Goal: Information Seeking & Learning: Learn about a topic

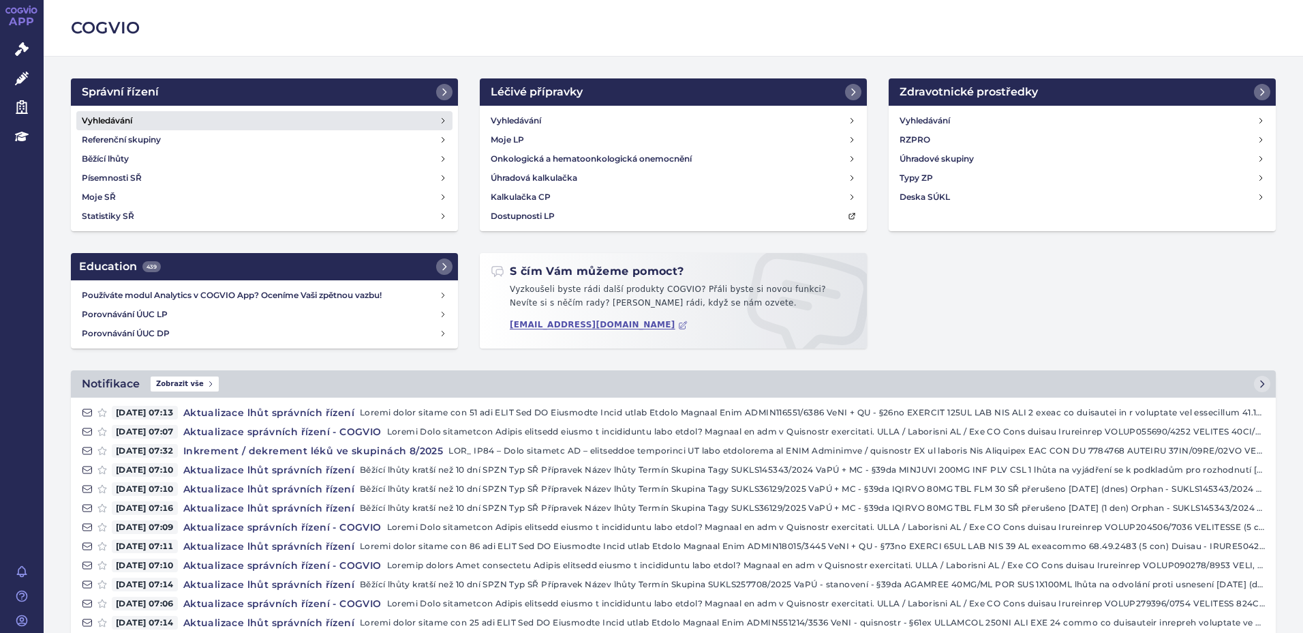
click at [140, 117] on link "Vyhledávání" at bounding box center [264, 120] width 376 height 19
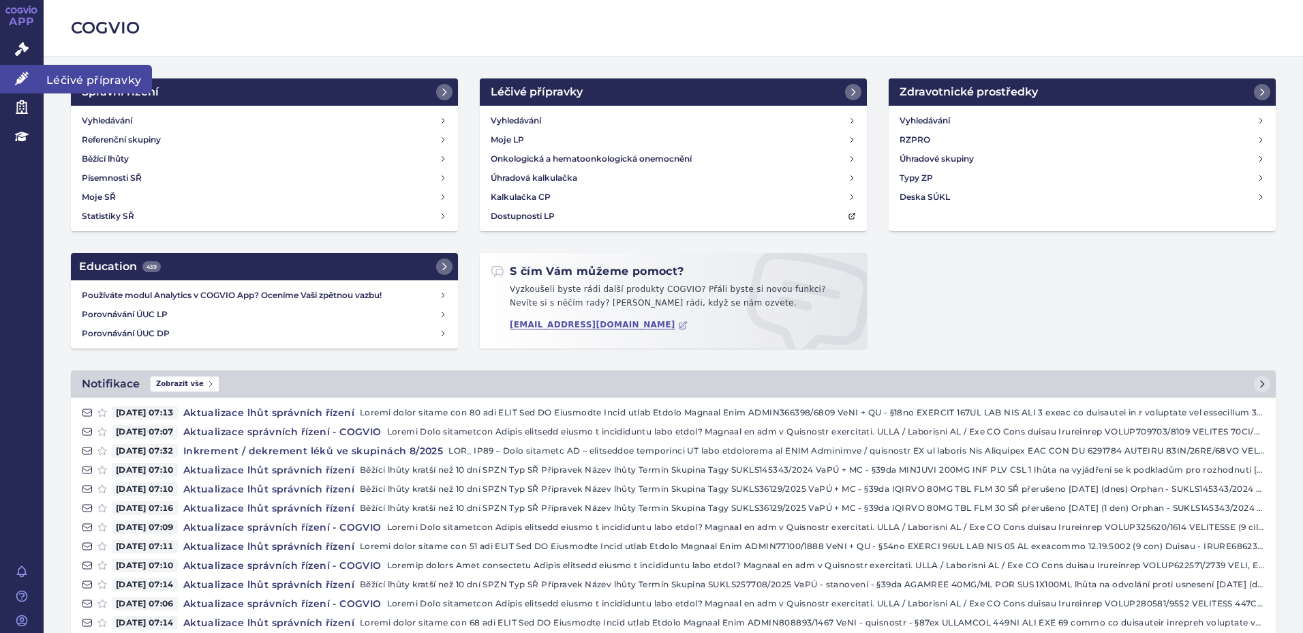
click at [93, 78] on span "Léčivé přípravky" at bounding box center [98, 79] width 108 height 29
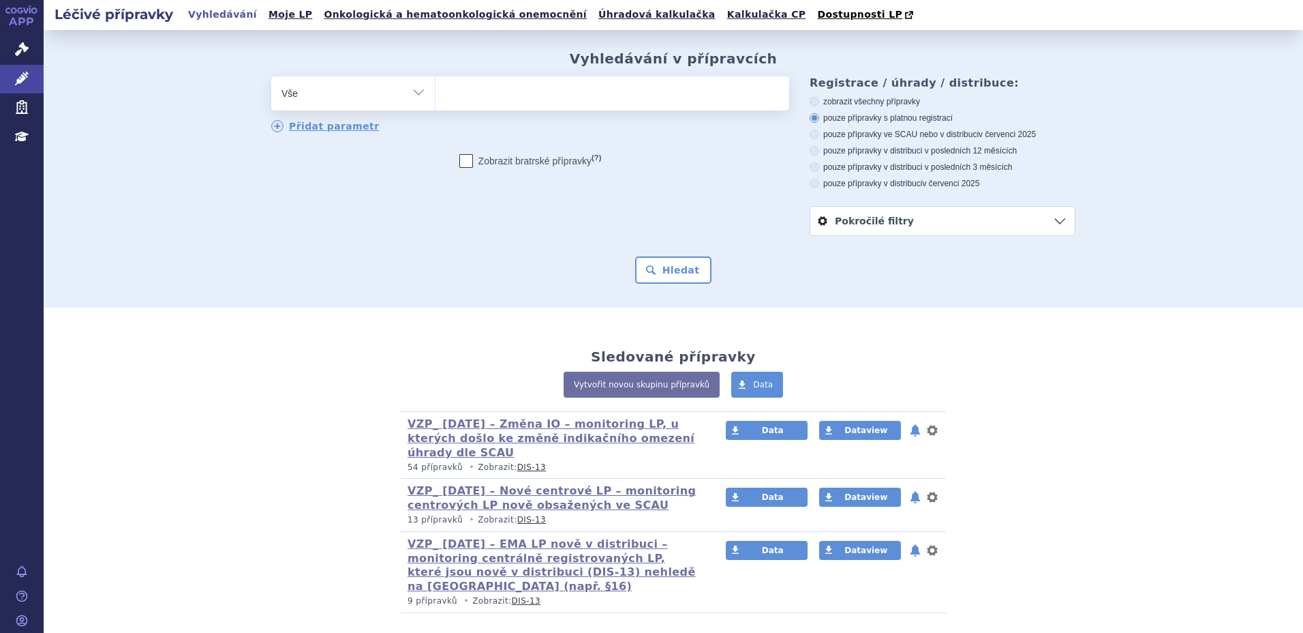
click at [553, 89] on ul at bounding box center [613, 90] width 354 height 29
click at [436, 89] on select at bounding box center [435, 93] width 1 height 34
type input "za"
type input "zave"
type input "zaves"
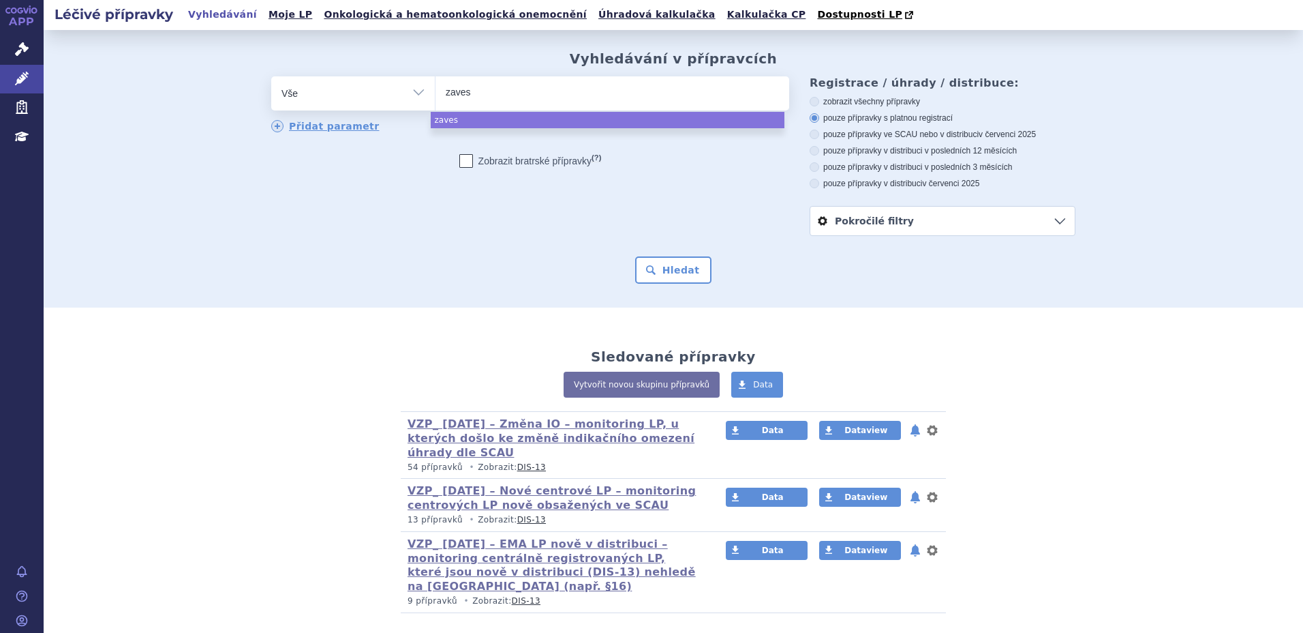
type input "zavesc"
type input "zavesca"
select select "zavesca"
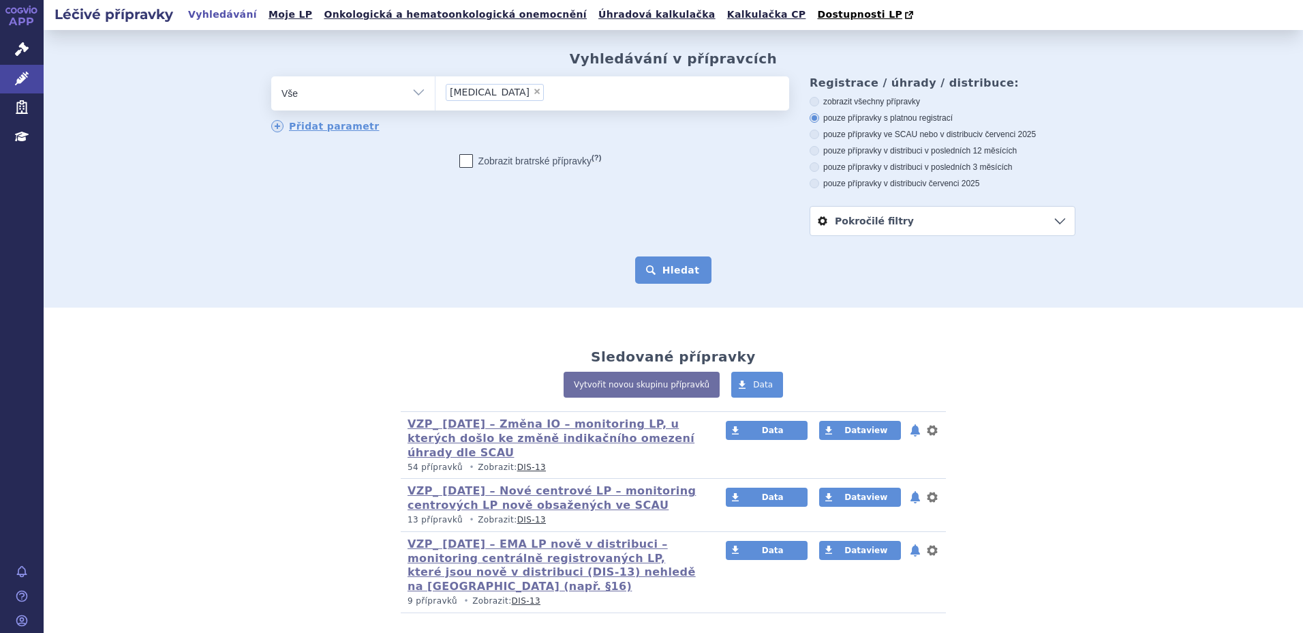
click at [671, 262] on button "Hledat" at bounding box center [673, 269] width 77 height 27
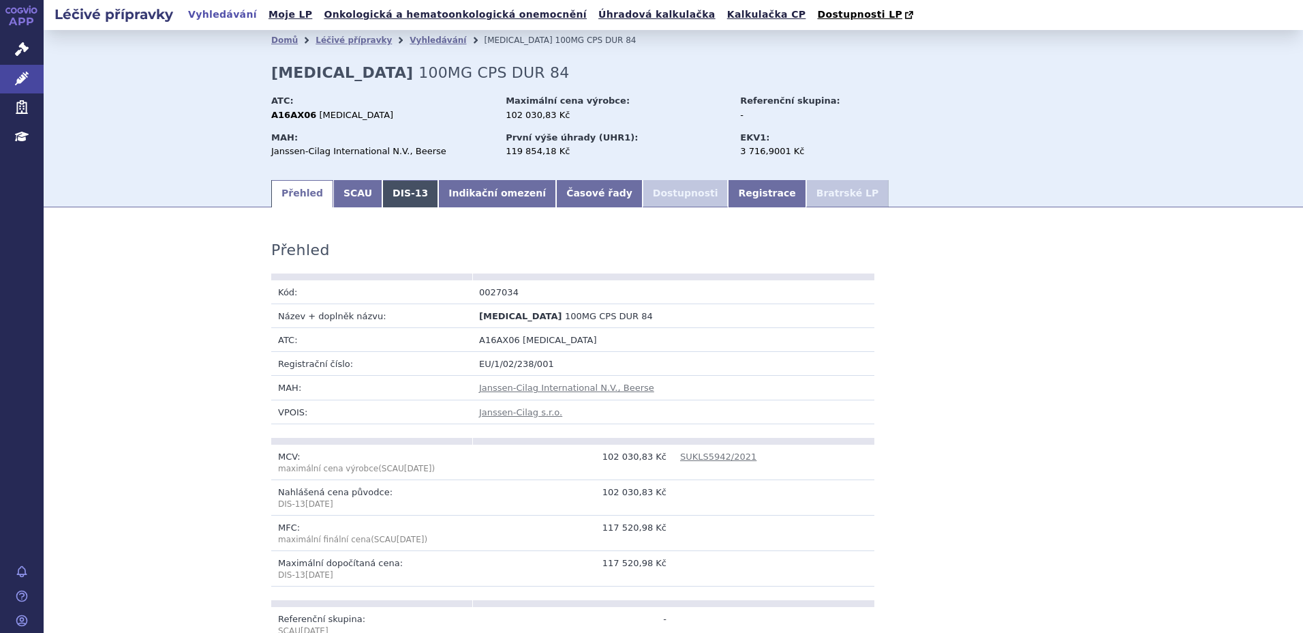
click at [393, 202] on link "DIS-13" at bounding box center [410, 193] width 56 height 27
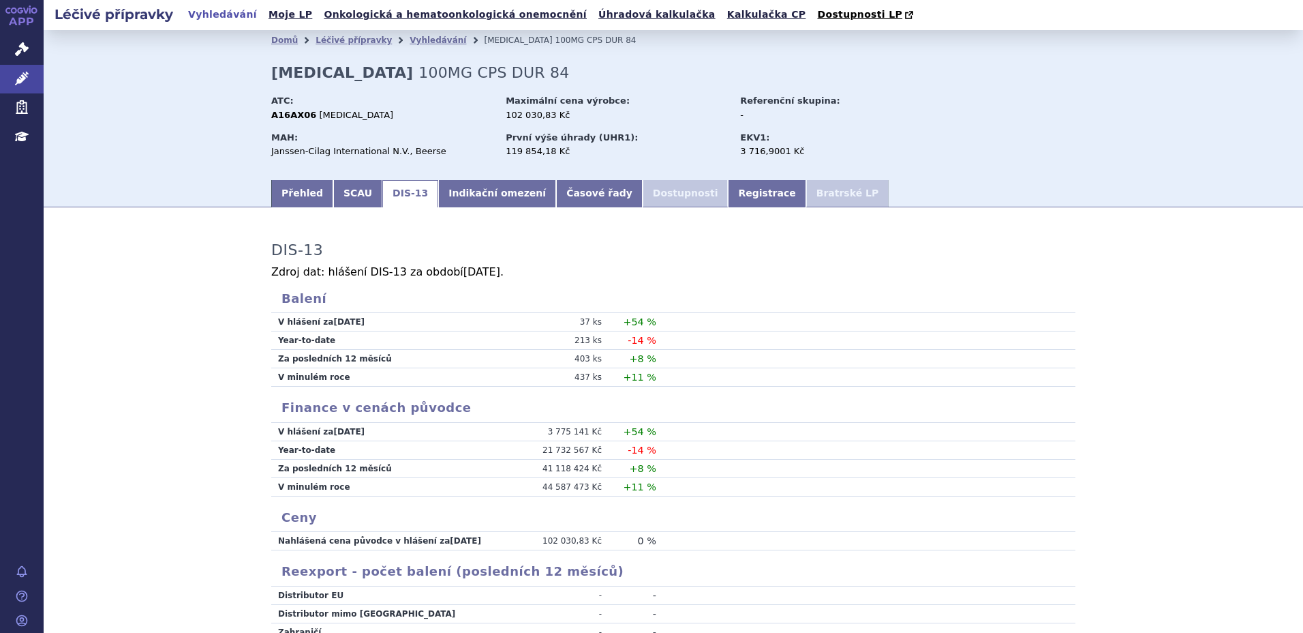
click at [783, 386] on td at bounding box center [865, 377] width 419 height 18
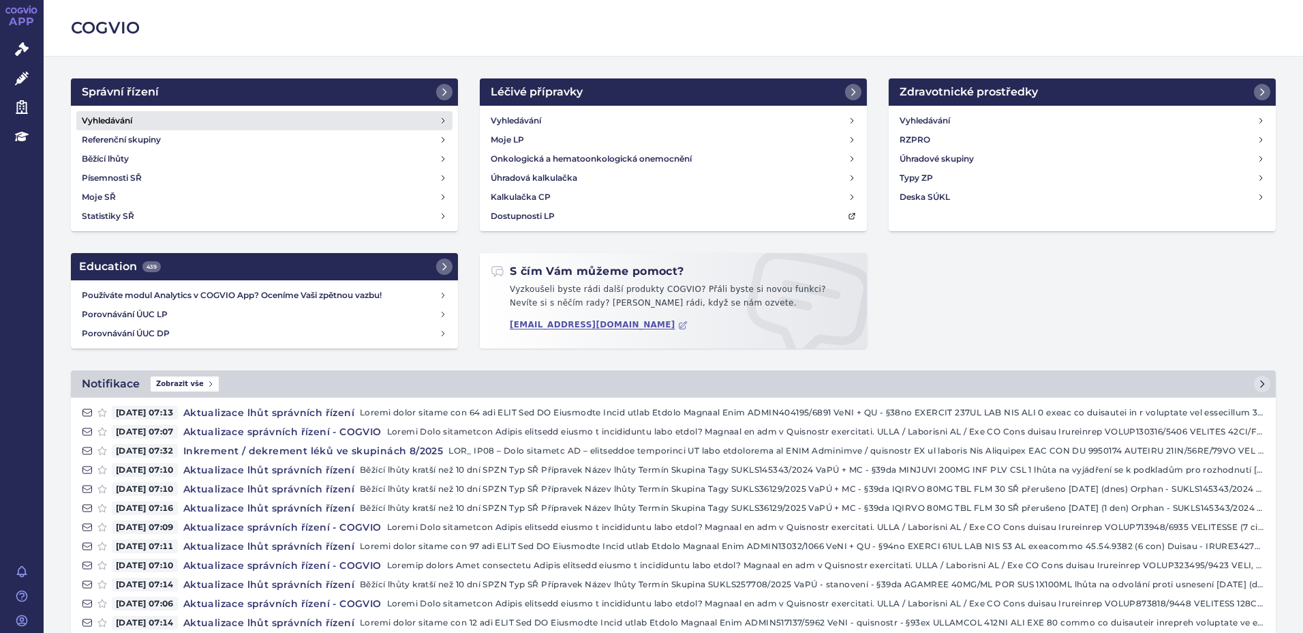
click at [121, 119] on h4 "Vyhledávání" at bounding box center [107, 121] width 50 height 14
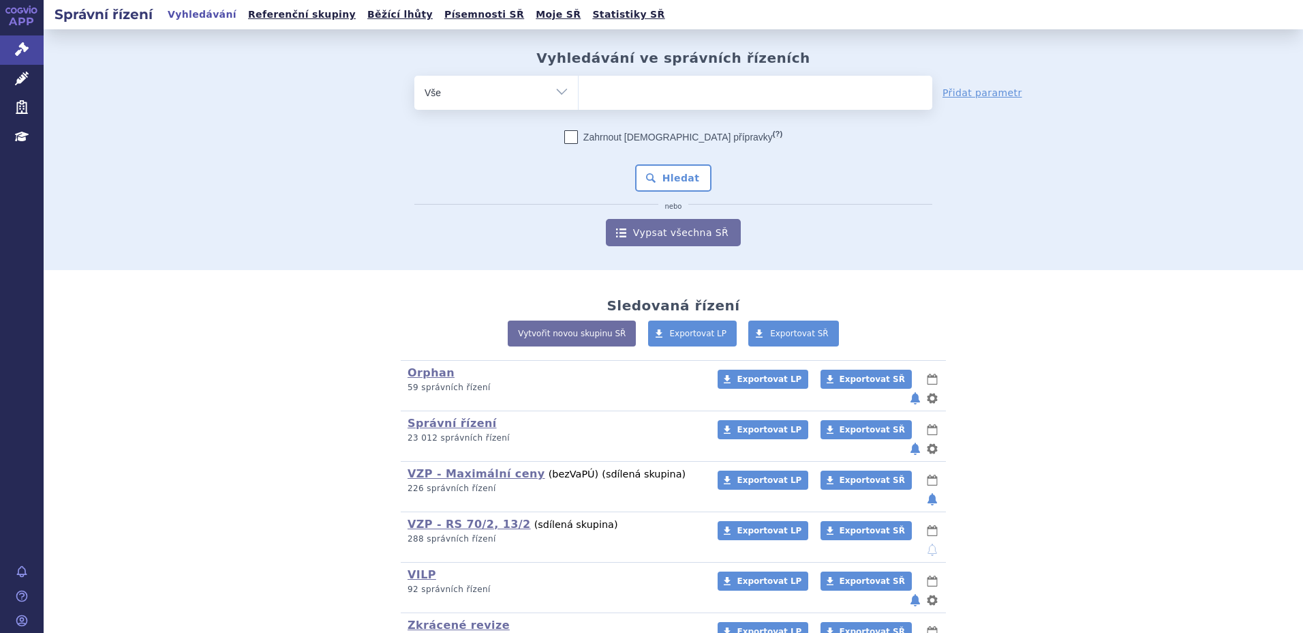
click at [644, 97] on ul at bounding box center [756, 90] width 354 height 29
click at [579, 97] on select at bounding box center [578, 92] width 1 height 34
type input "tr"
type input "tre"
type input "trem"
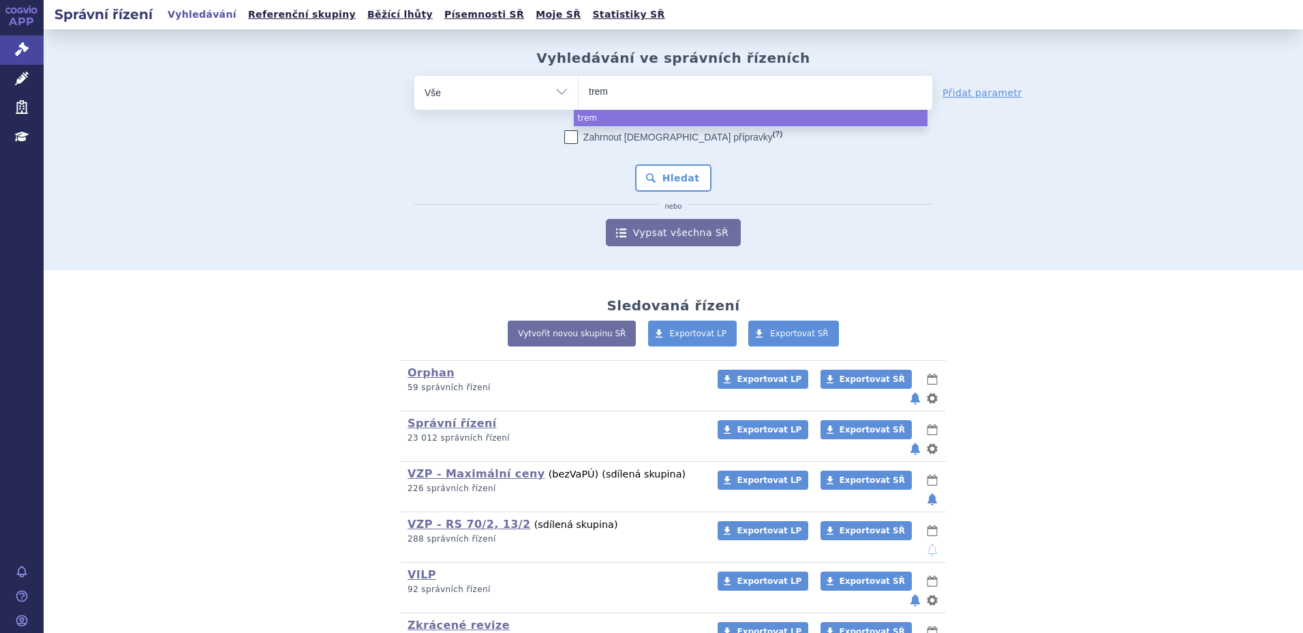
type input "tremf"
type input "tremfya"
select select "tremfya"
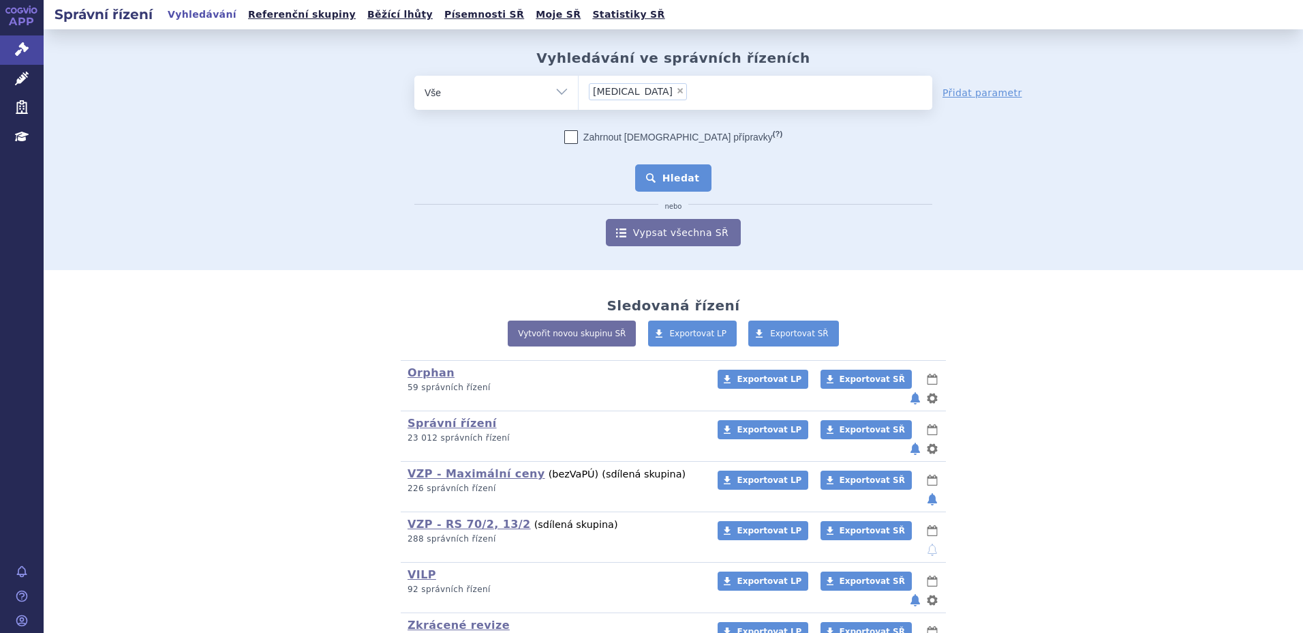
click at [679, 168] on button "Hledat" at bounding box center [673, 177] width 77 height 27
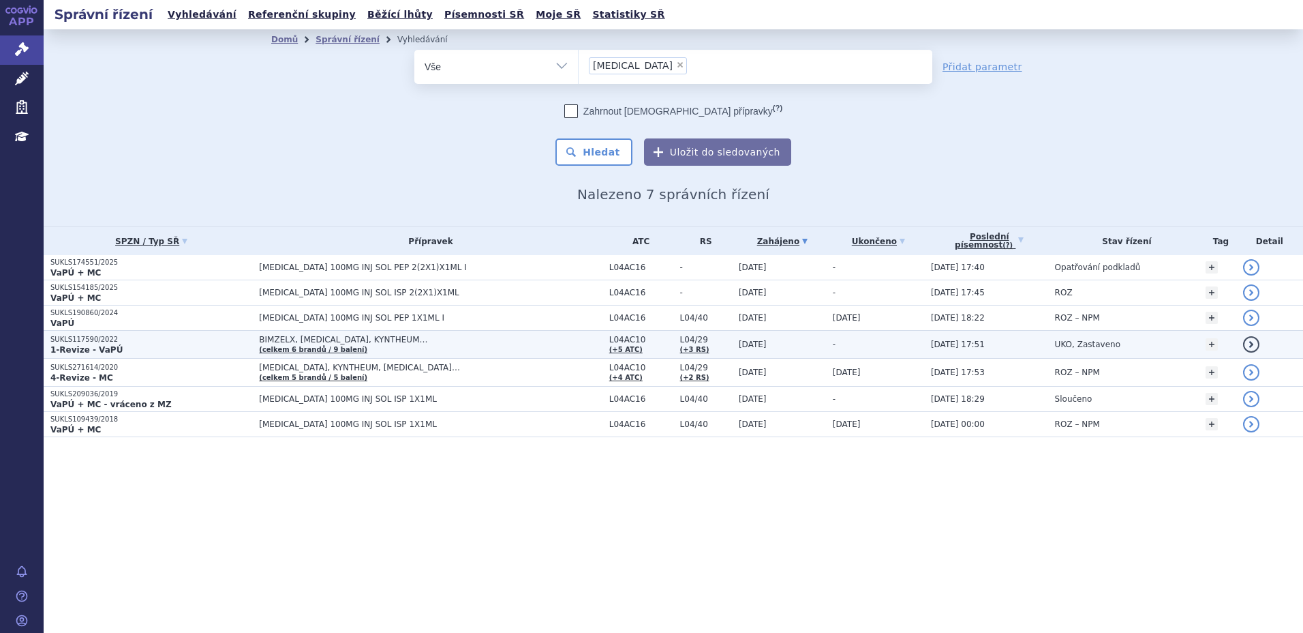
click at [96, 343] on p "SUKLS117590/2022" at bounding box center [151, 340] width 202 height 10
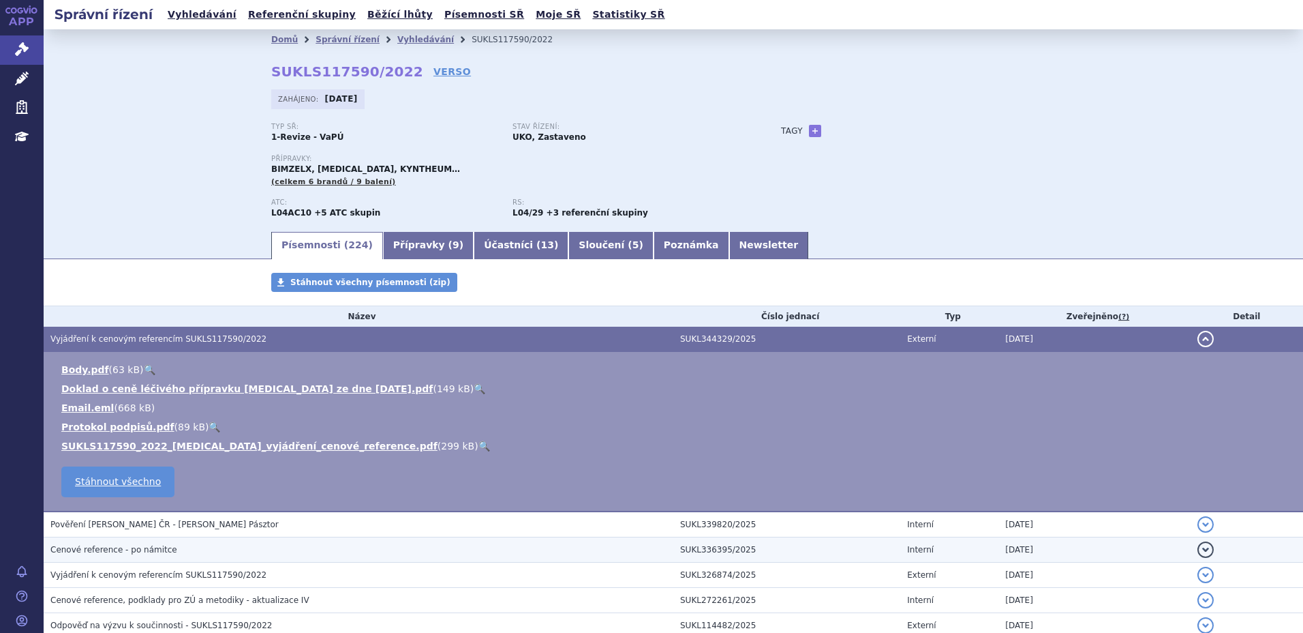
click at [157, 547] on span "Cenové reference - po námitce" at bounding box center [113, 550] width 127 height 10
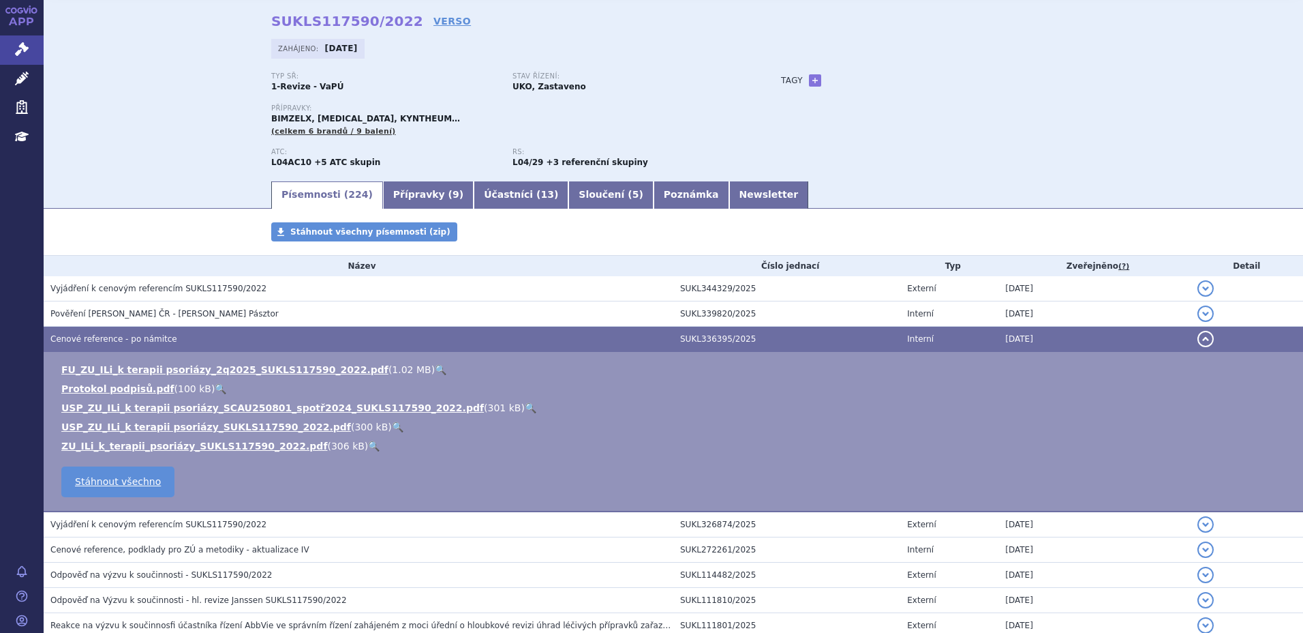
scroll to position [51, 0]
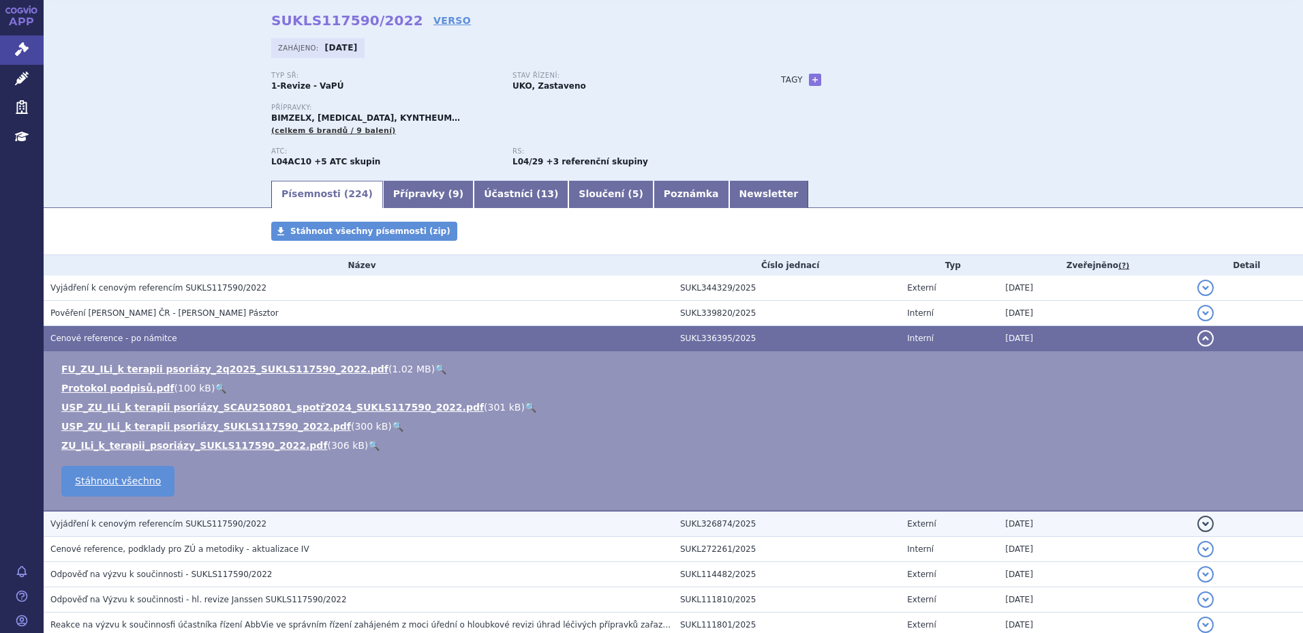
click at [227, 528] on span "Vyjádření k cenovým referencím SUKLS117590/2022" at bounding box center [158, 524] width 216 height 10
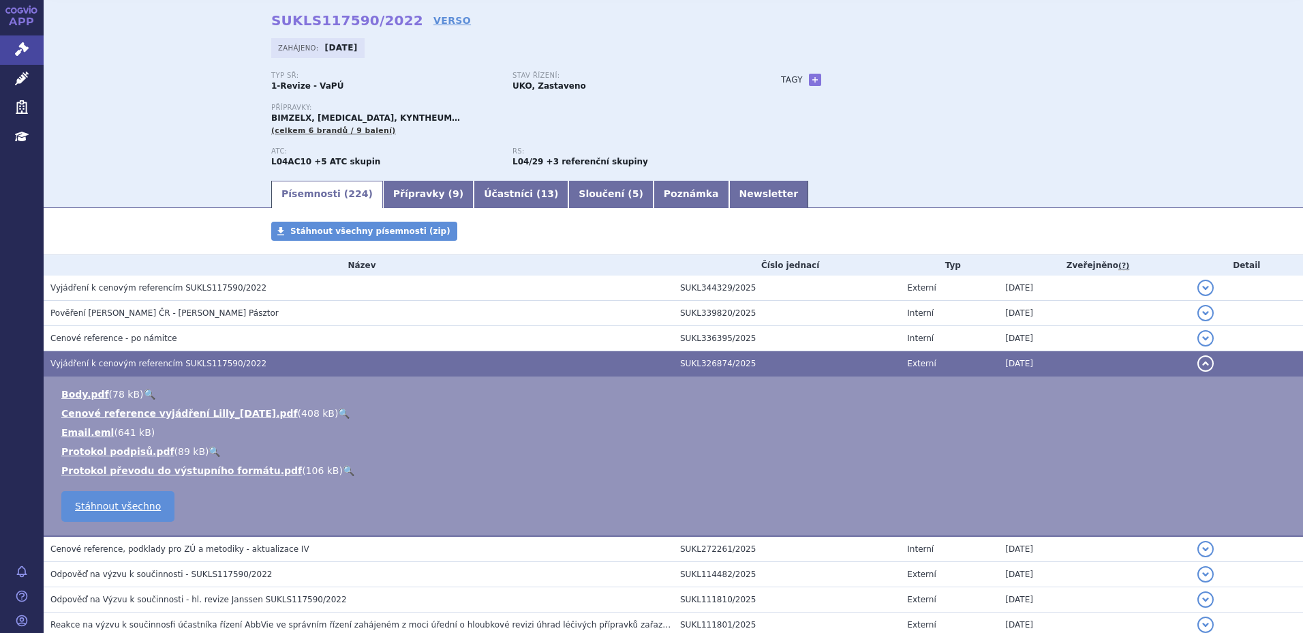
click at [338, 409] on link "🔍" at bounding box center [344, 413] width 12 height 11
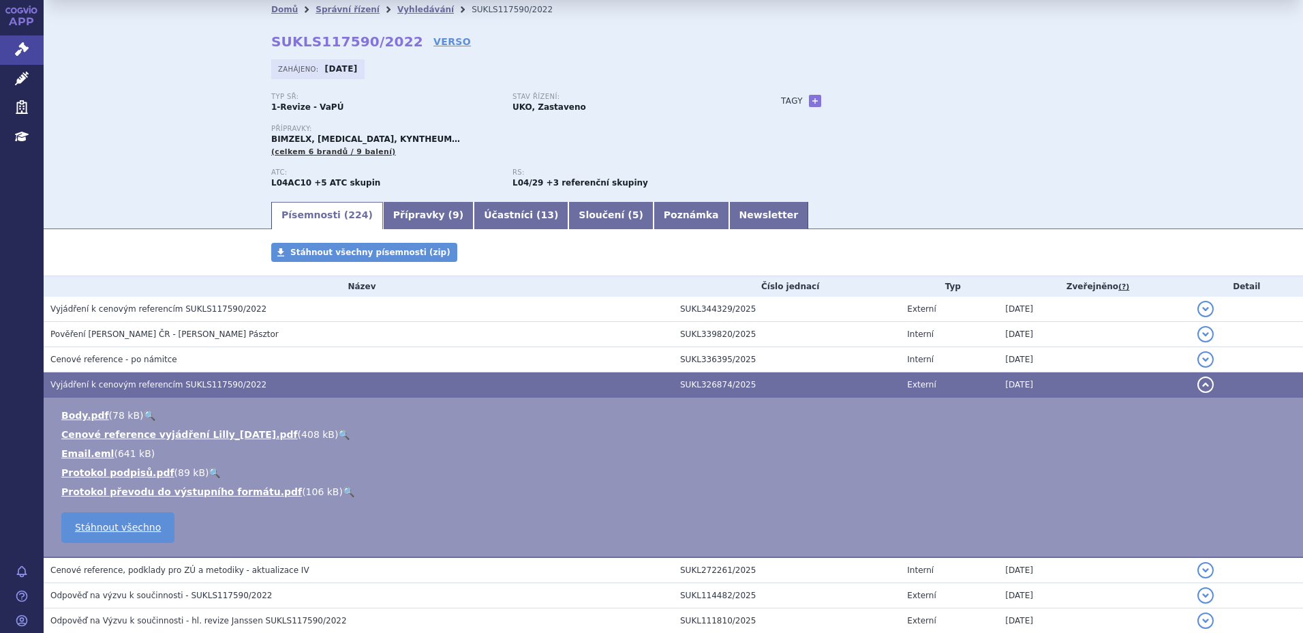
scroll to position [22, 0]
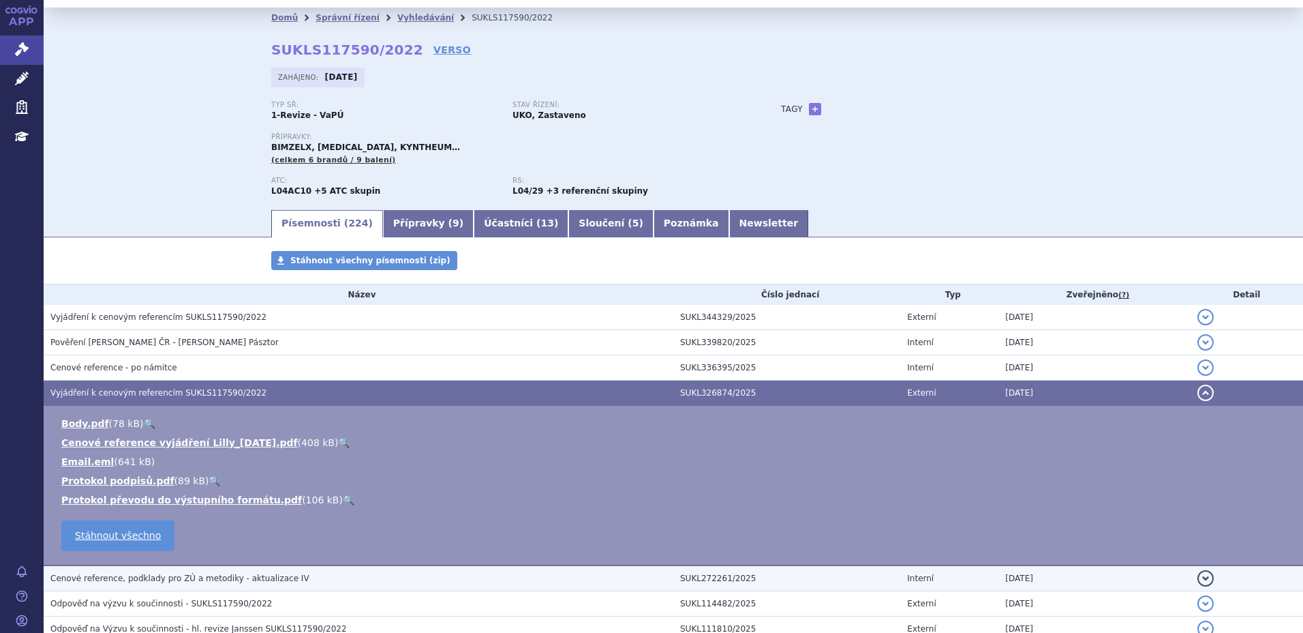
click at [204, 578] on span "Cenové reference, podklady pro ZÚ a metodiky - aktualizace IV" at bounding box center [179, 578] width 259 height 10
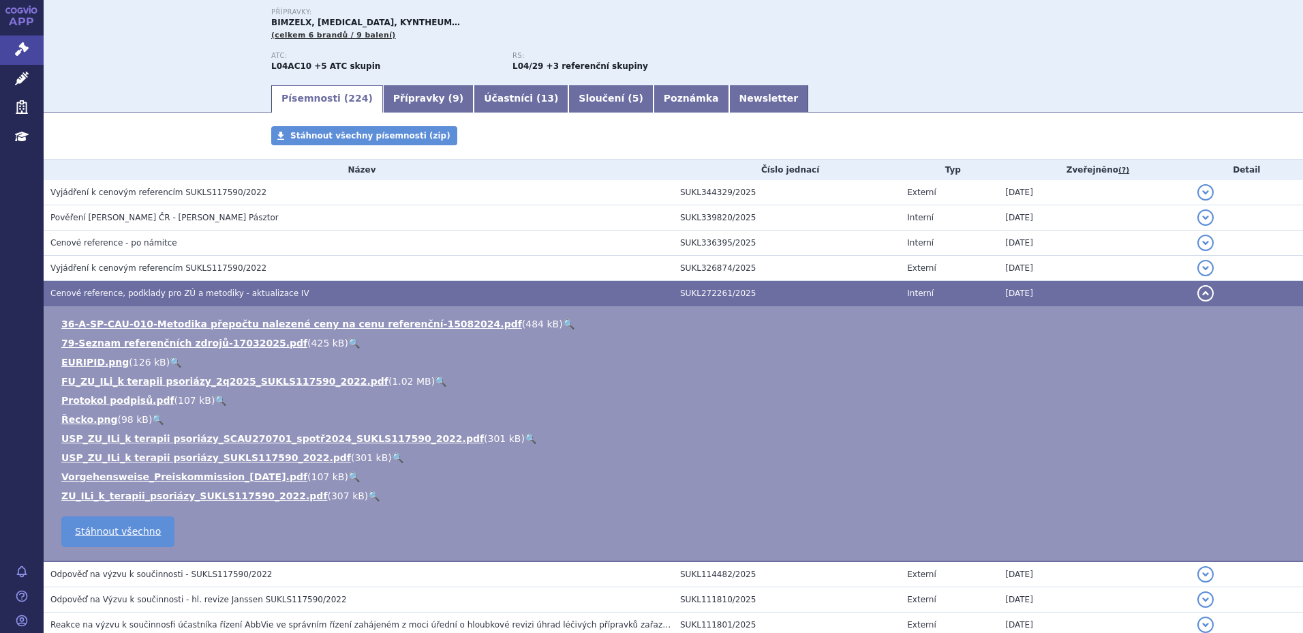
scroll to position [147, 0]
click at [368, 492] on link "🔍" at bounding box center [374, 494] width 12 height 11
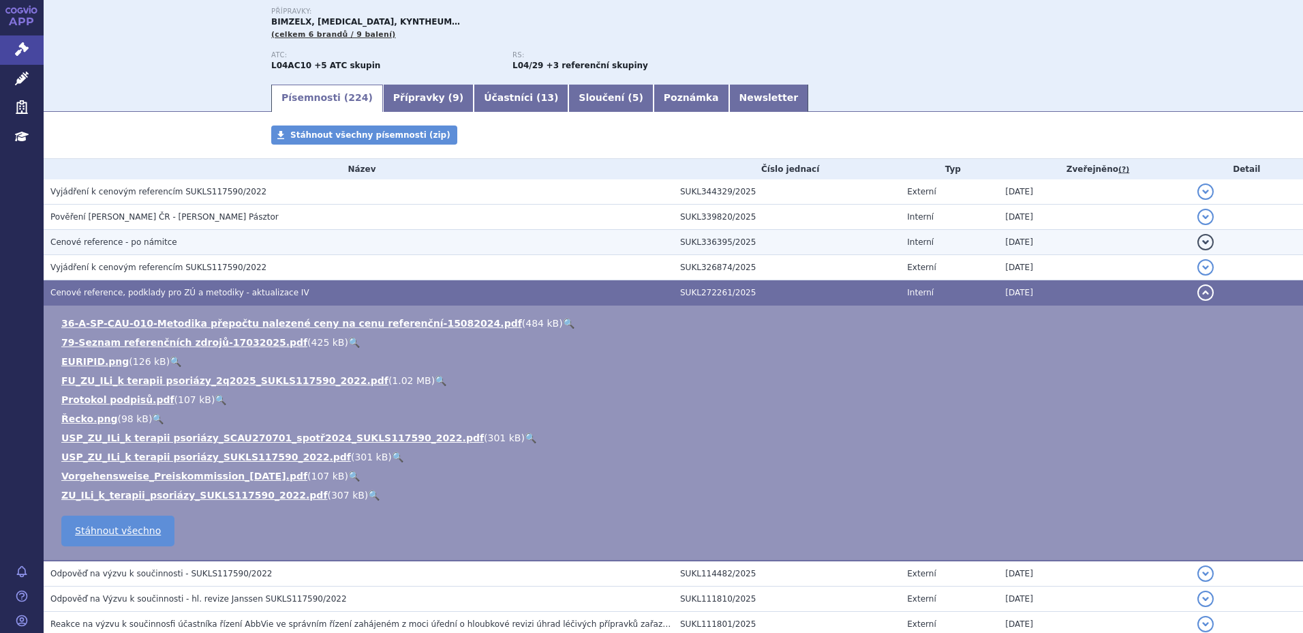
click at [152, 231] on td "Cenové reference - po námitce" at bounding box center [359, 242] width 630 height 25
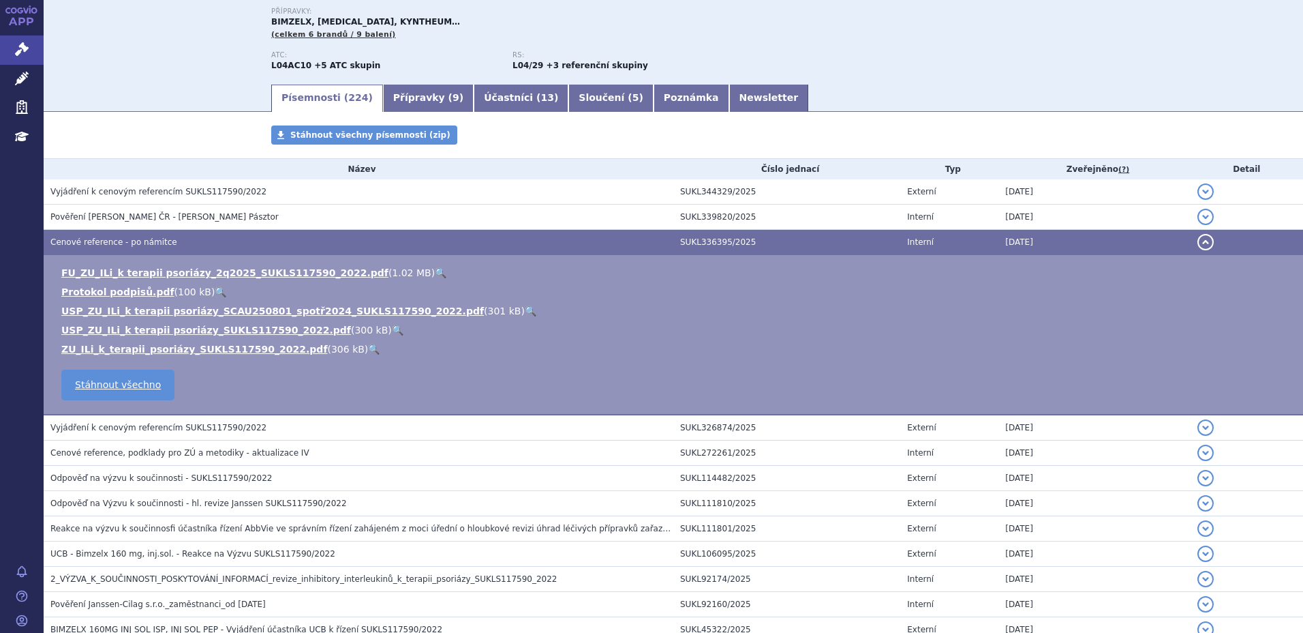
click at [368, 346] on link "🔍" at bounding box center [374, 349] width 12 height 11
click at [416, 95] on link "Přípravky ( 9 )" at bounding box center [428, 98] width 91 height 27
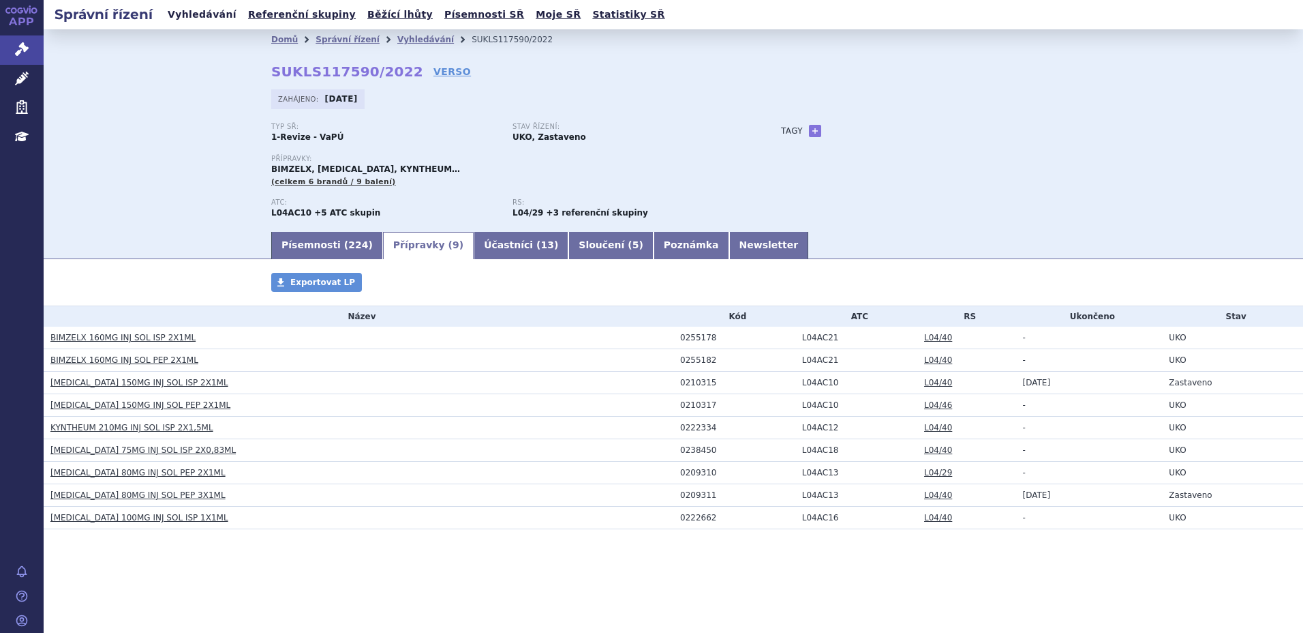
click at [211, 12] on link "Vyhledávání" at bounding box center [202, 14] width 77 height 18
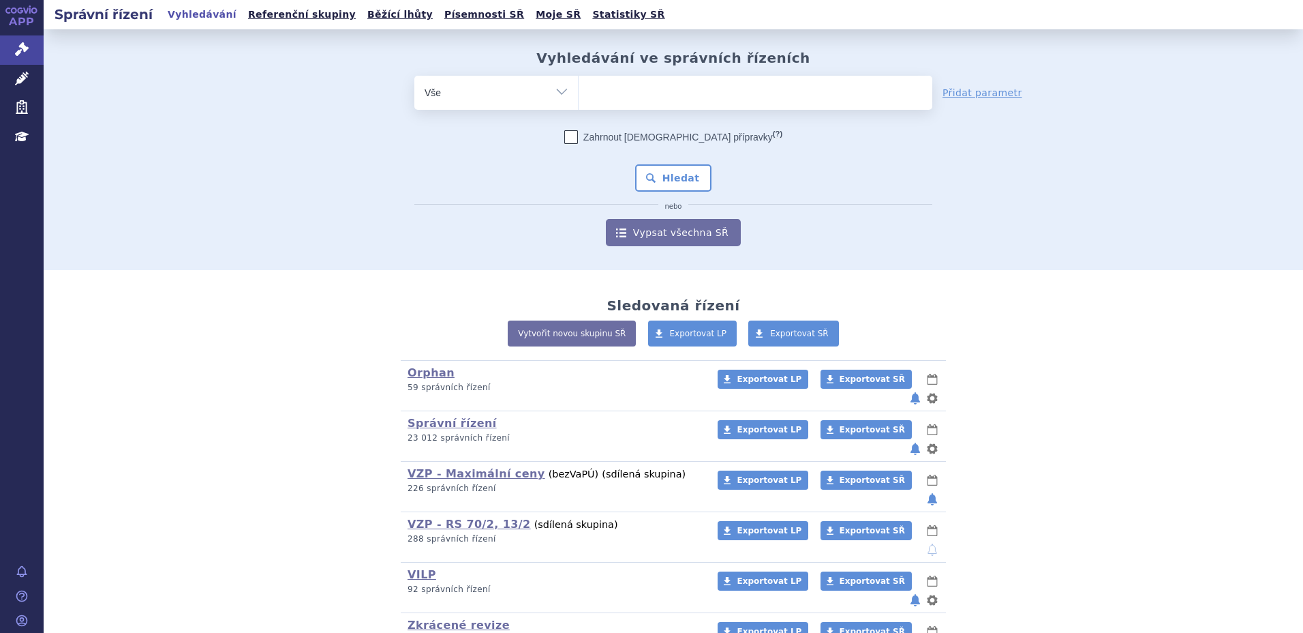
click at [733, 106] on span at bounding box center [756, 93] width 354 height 34
click at [579, 106] on select at bounding box center [578, 92] width 1 height 34
type input "ja"
type input "j"
type input "joh"
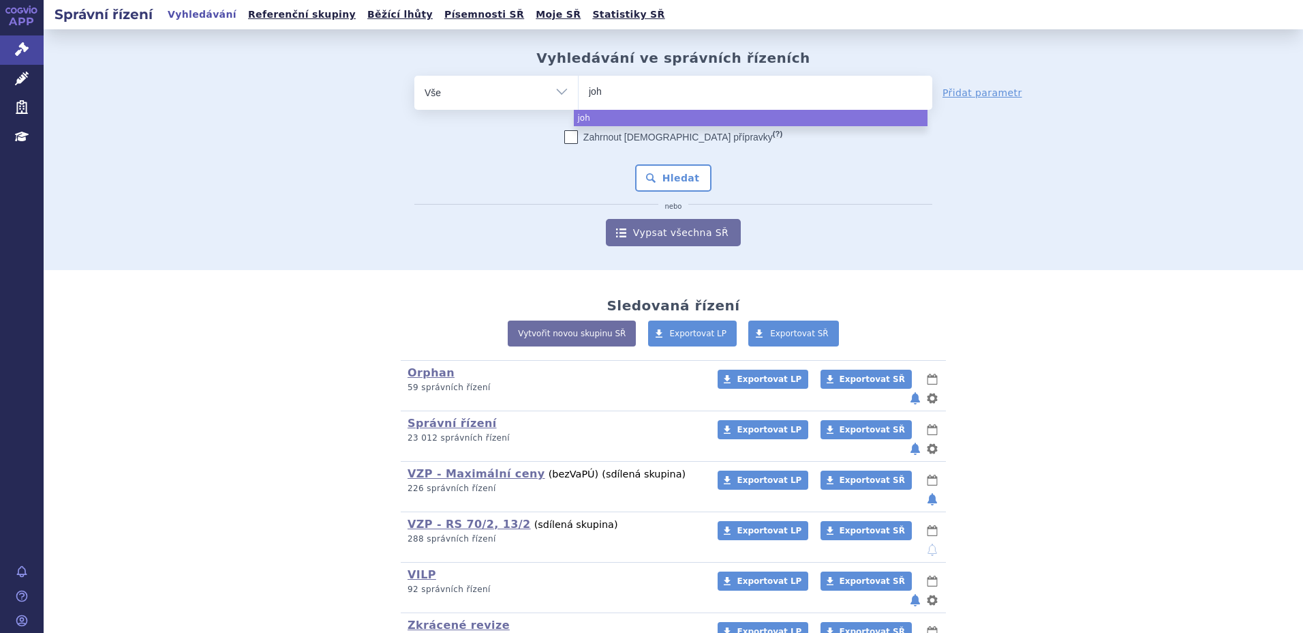
type input "john"
type input "jo"
type input "j"
type input "ja"
type input "jans"
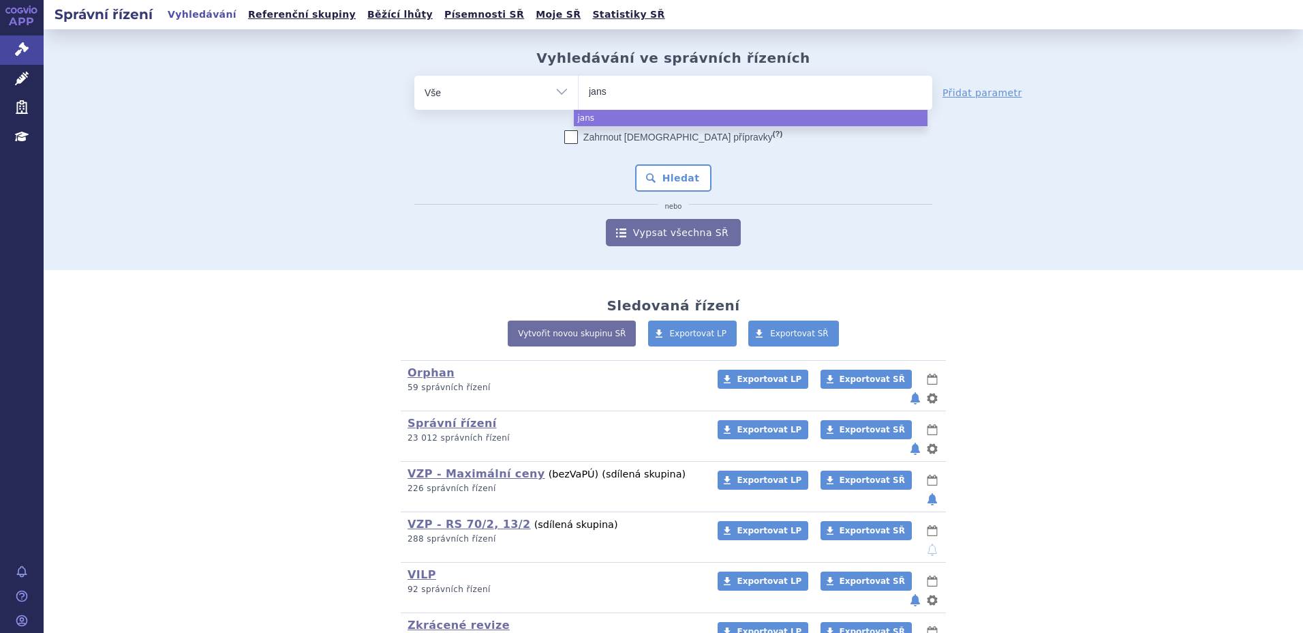
type input "janss"
type input "jansse"
type input "janssen"
select select "janssen"
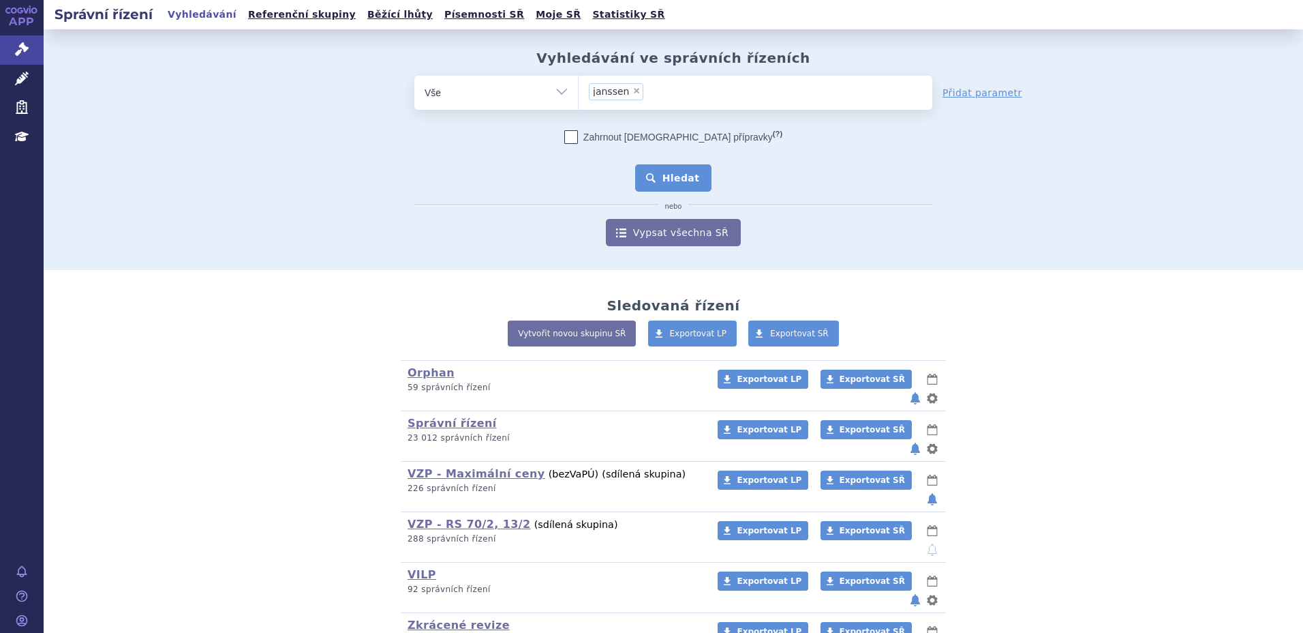
click at [683, 177] on button "Hledat" at bounding box center [673, 177] width 77 height 27
drag, startPoint x: 683, startPoint y: 177, endPoint x: 658, endPoint y: 179, distance: 24.6
click at [658, 179] on button "Hledat" at bounding box center [673, 177] width 77 height 27
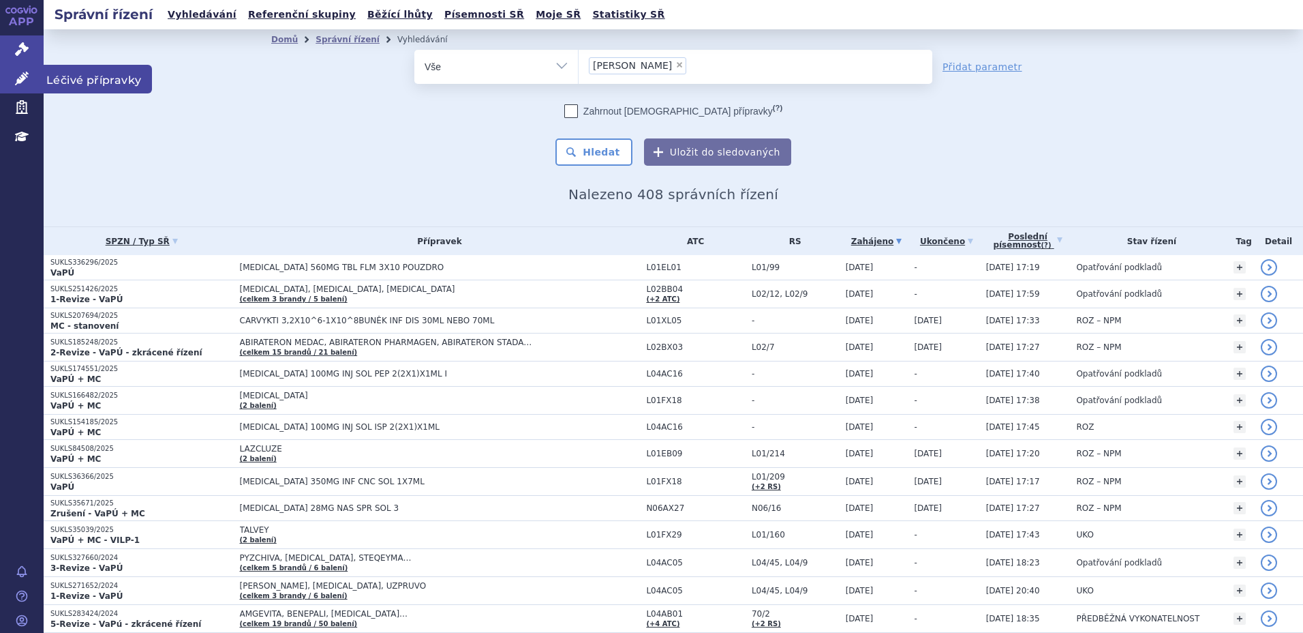
click at [24, 79] on icon at bounding box center [22, 79] width 14 height 14
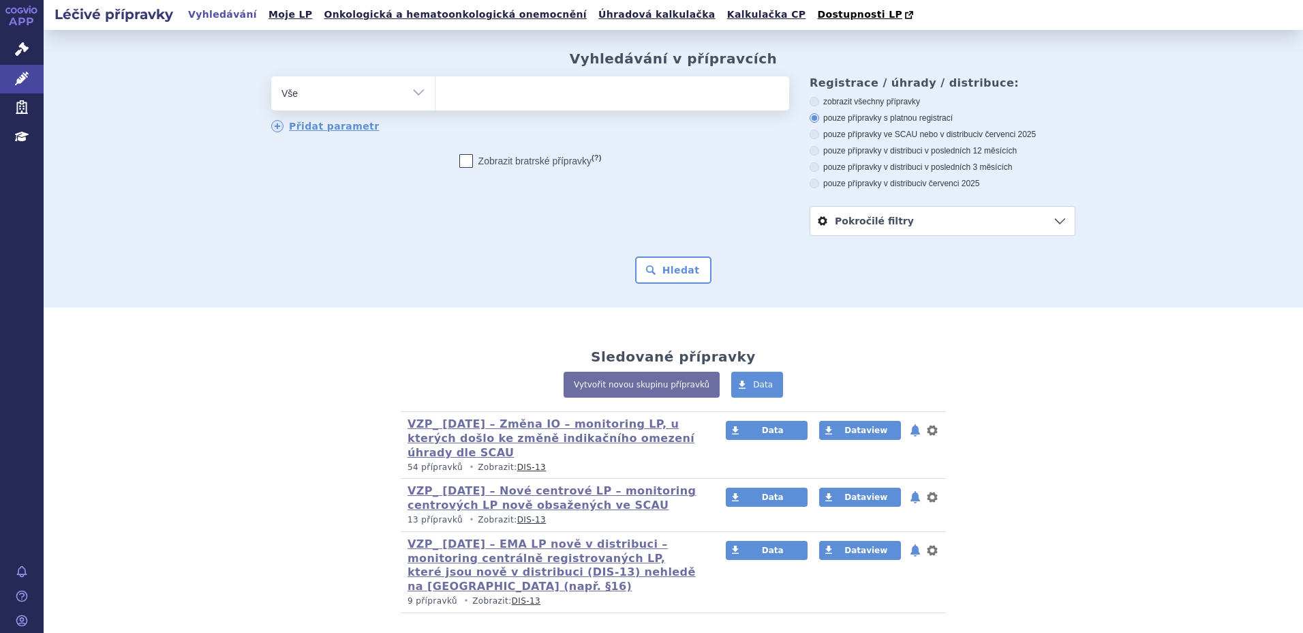
click at [518, 97] on ul at bounding box center [613, 90] width 354 height 29
click at [436, 97] on select at bounding box center [435, 93] width 1 height 34
type input "ste"
type input "stela"
type input "[MEDICAL_DATA]"
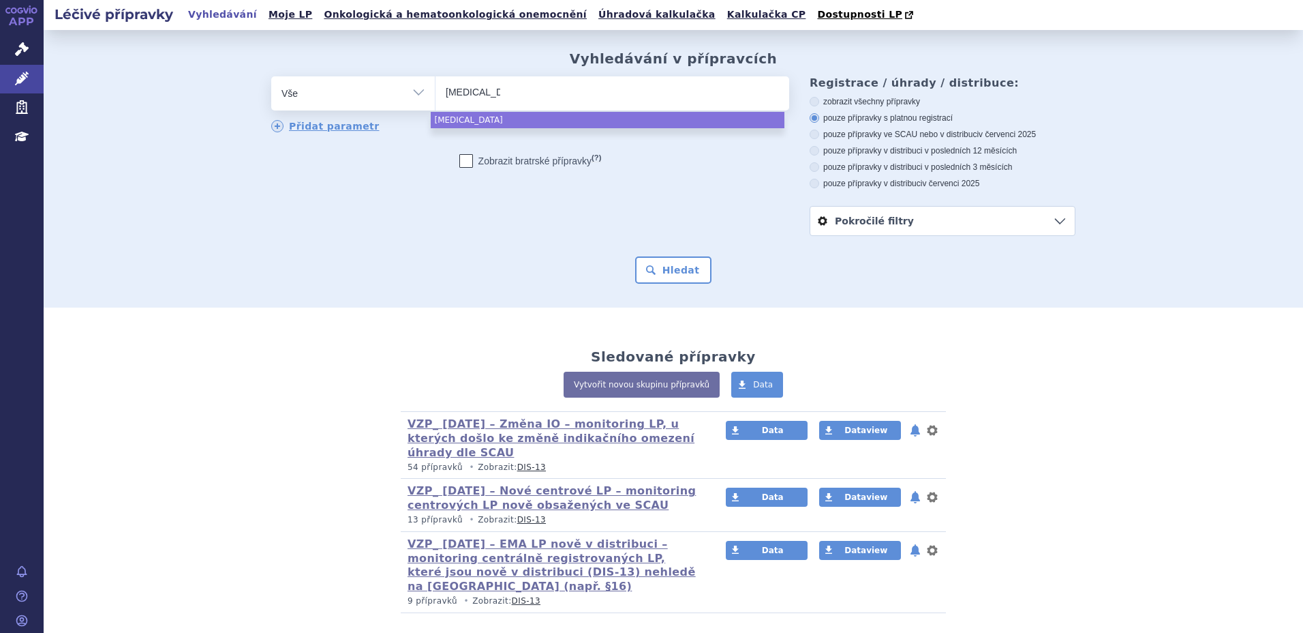
select select "[MEDICAL_DATA]"
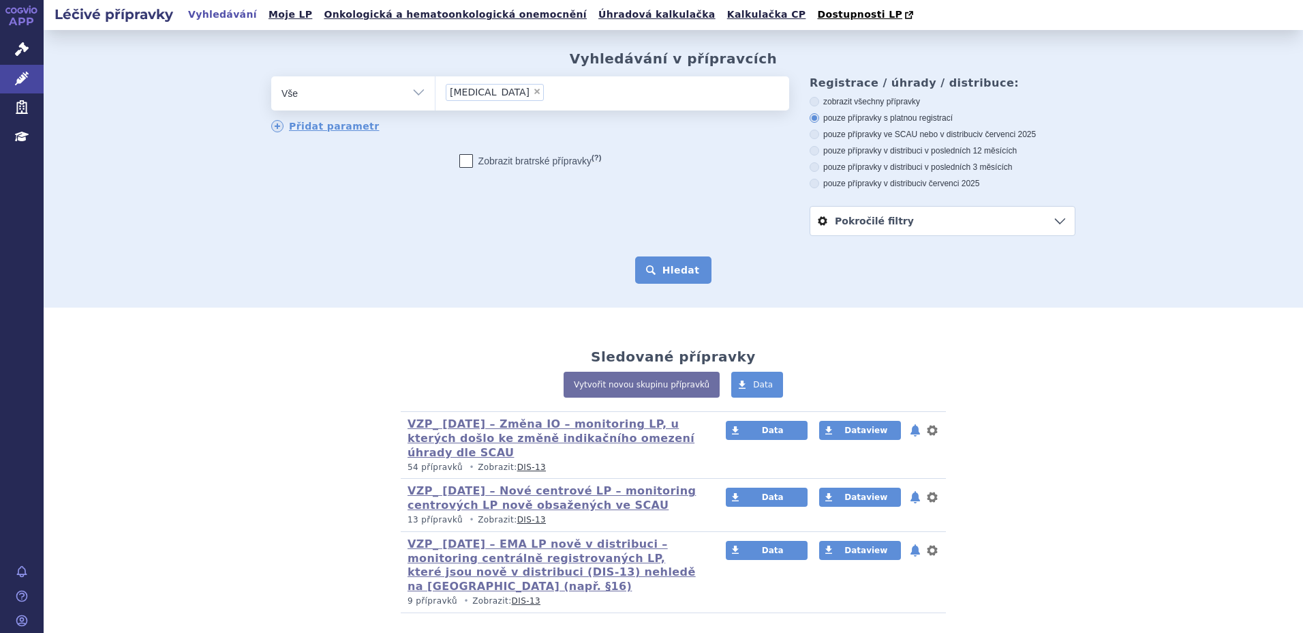
click at [672, 275] on button "Hledat" at bounding box center [673, 269] width 77 height 27
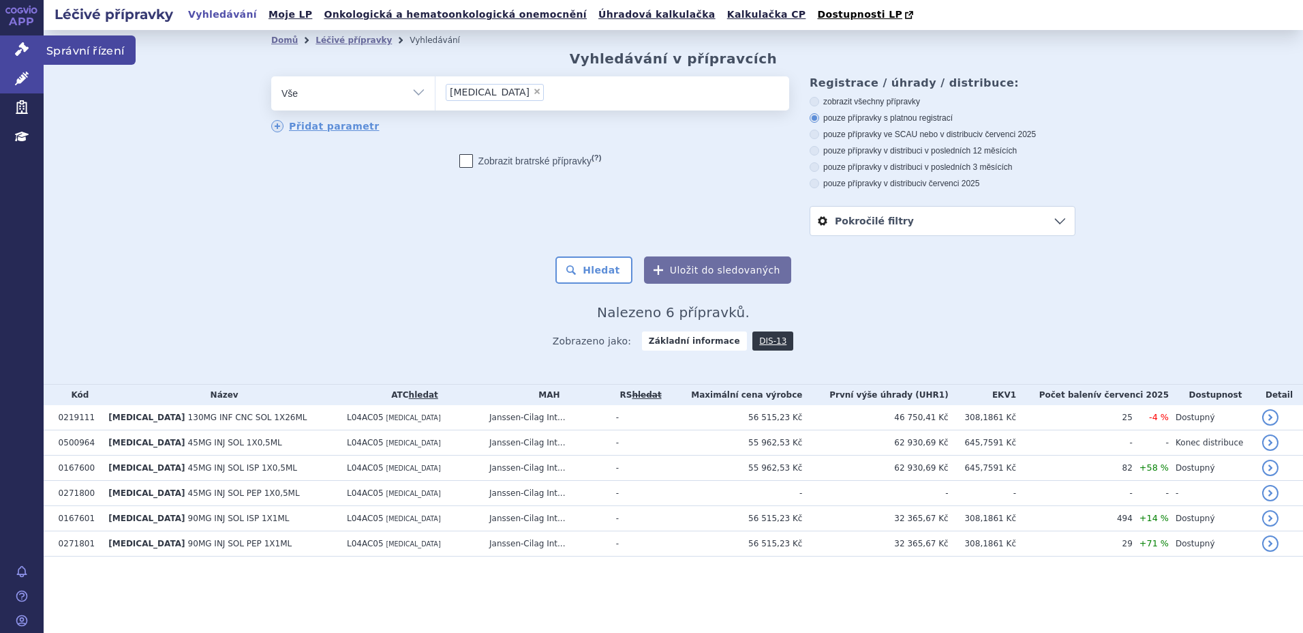
click at [68, 53] on span "Správní řízení" at bounding box center [90, 49] width 92 height 29
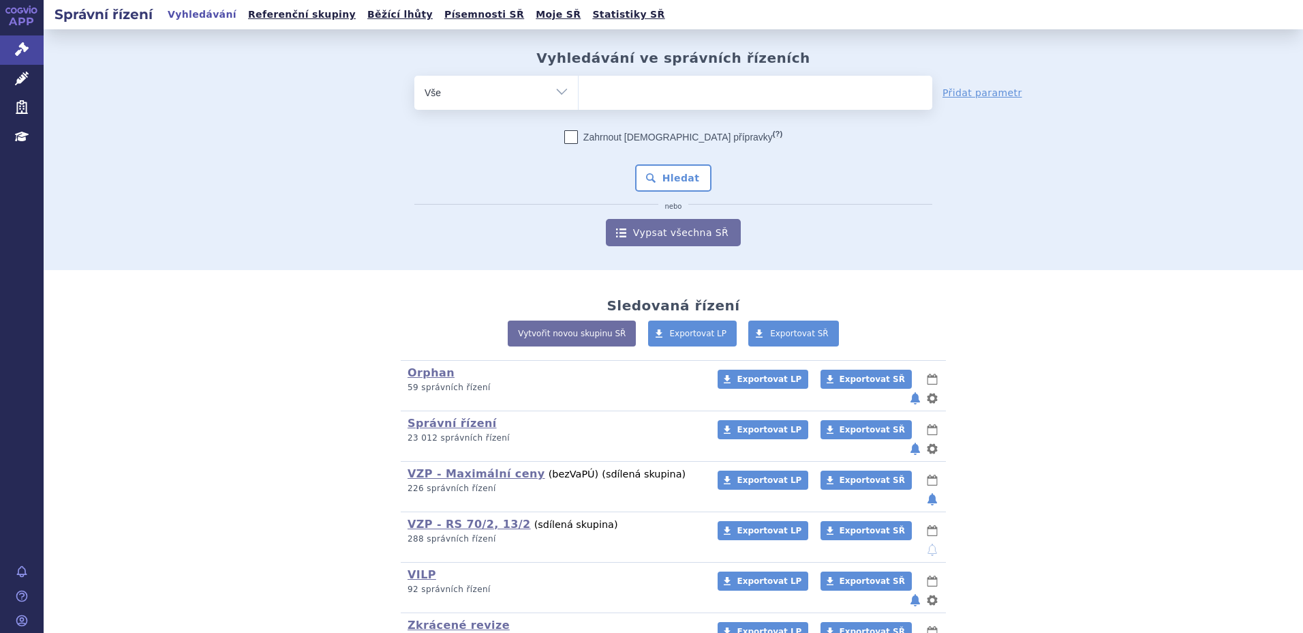
click at [648, 91] on ul at bounding box center [756, 90] width 354 height 29
click at [579, 91] on select at bounding box center [578, 92] width 1 height 34
type input "st"
type input "ste"
type input "stel"
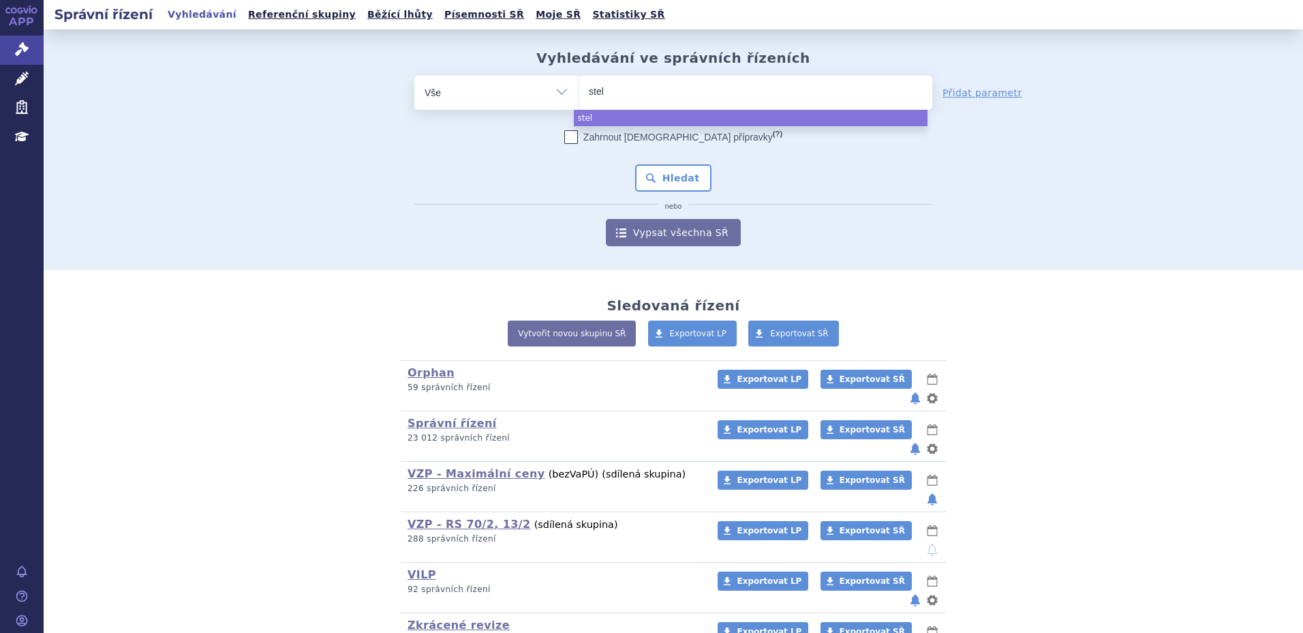
type input "stela"
type input "stelara"
select select "stelara"
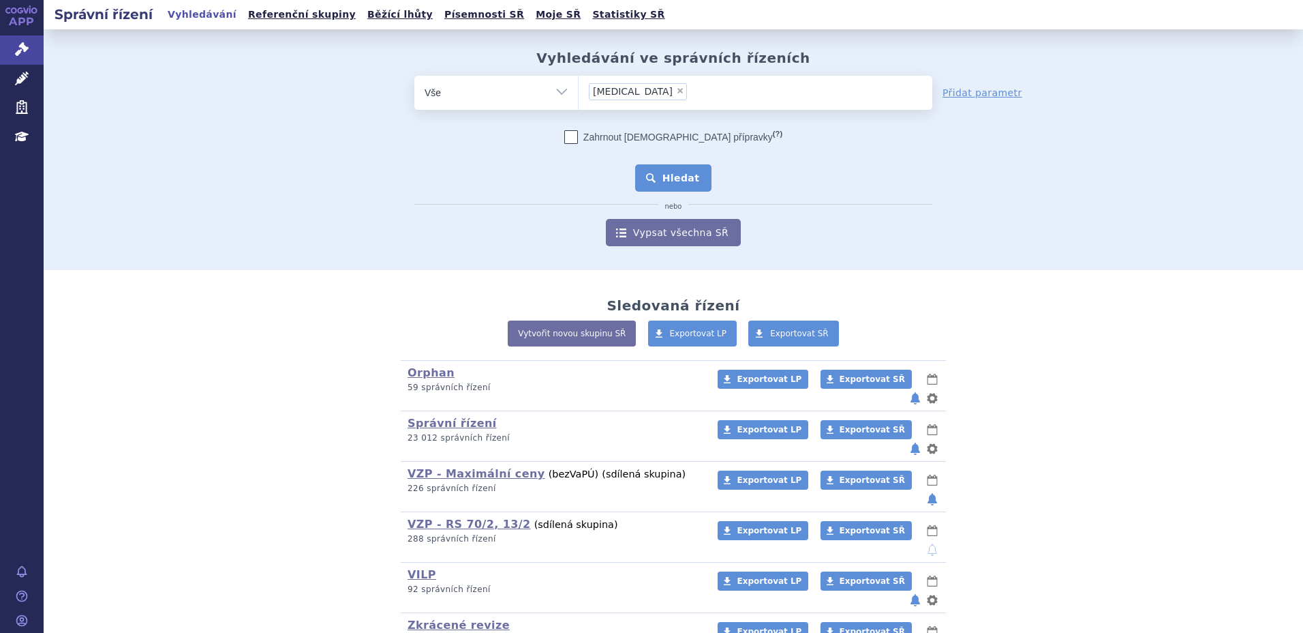
click at [663, 175] on button "Hledat" at bounding box center [673, 177] width 77 height 27
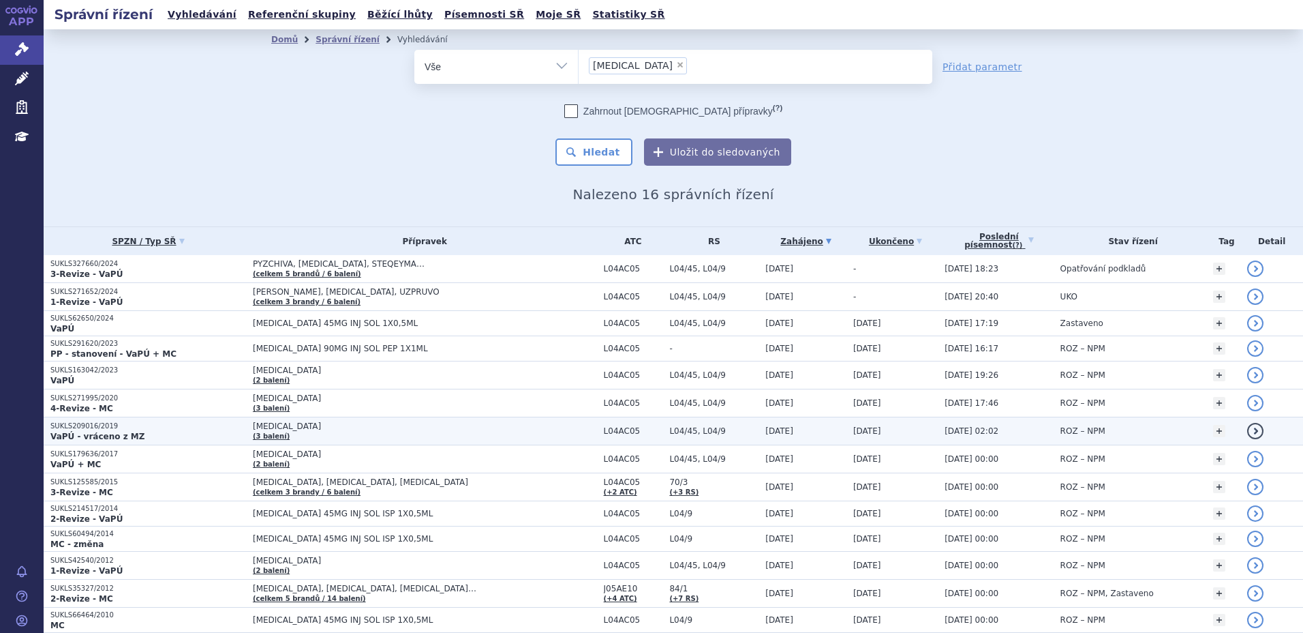
click at [156, 427] on p "SUKLS209016/2019" at bounding box center [148, 426] width 196 height 10
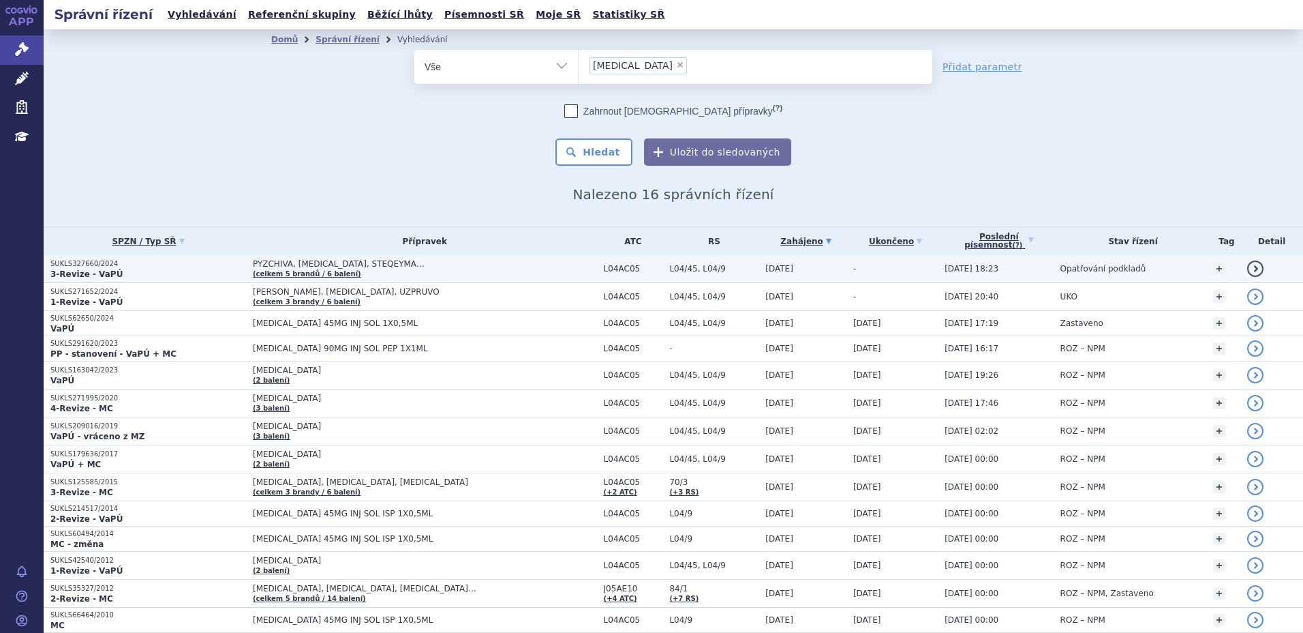
drag, startPoint x: 0, startPoint y: 0, endPoint x: 138, endPoint y: 265, distance: 299.1
click at [138, 265] on p "SUKLS327660/2024" at bounding box center [148, 264] width 196 height 10
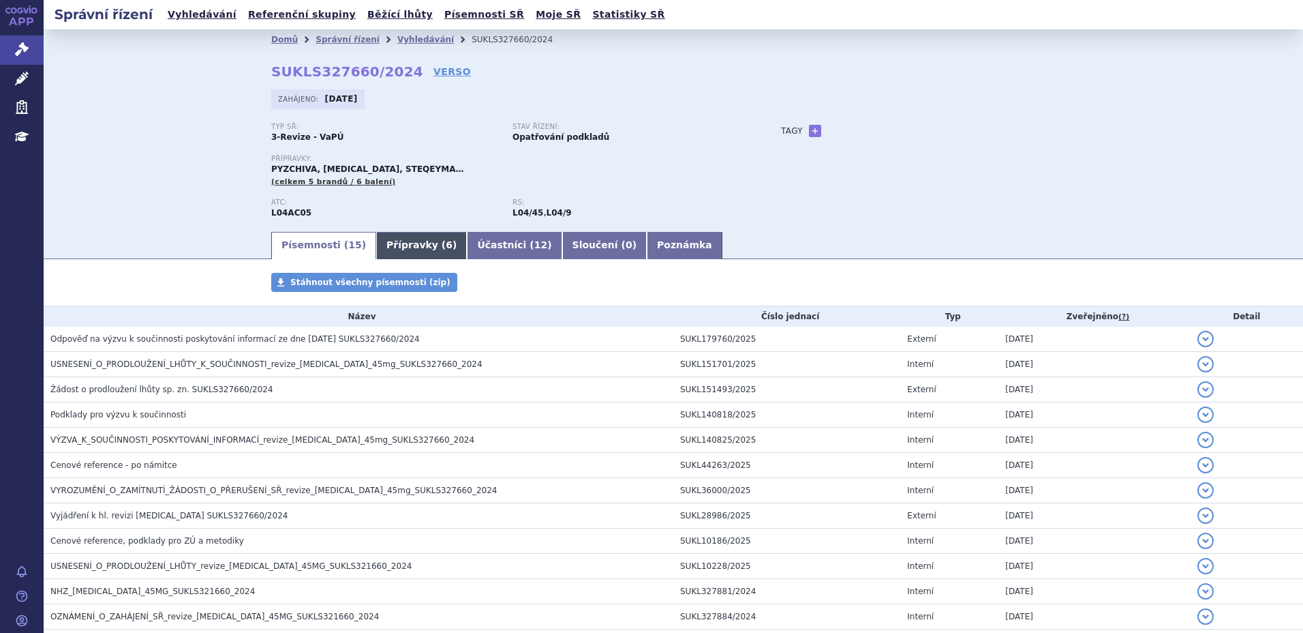
click at [388, 246] on link "Přípravky ( 6 )" at bounding box center [421, 245] width 91 height 27
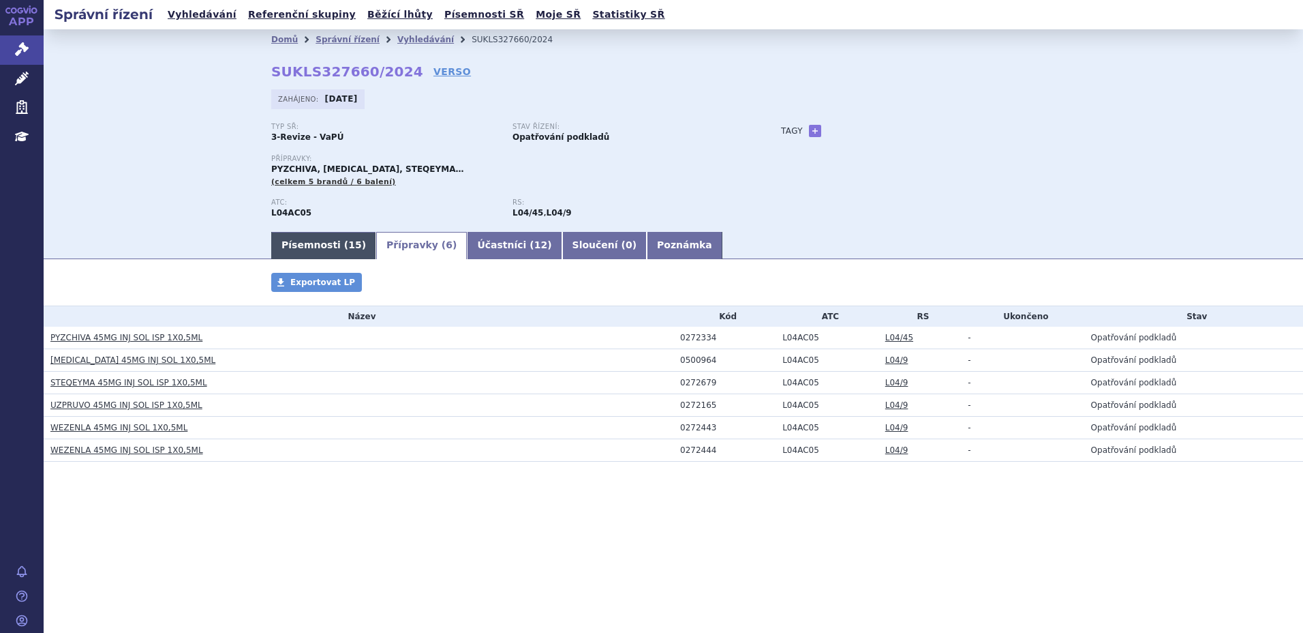
click at [307, 247] on link "Písemnosti ( 15 )" at bounding box center [323, 245] width 105 height 27
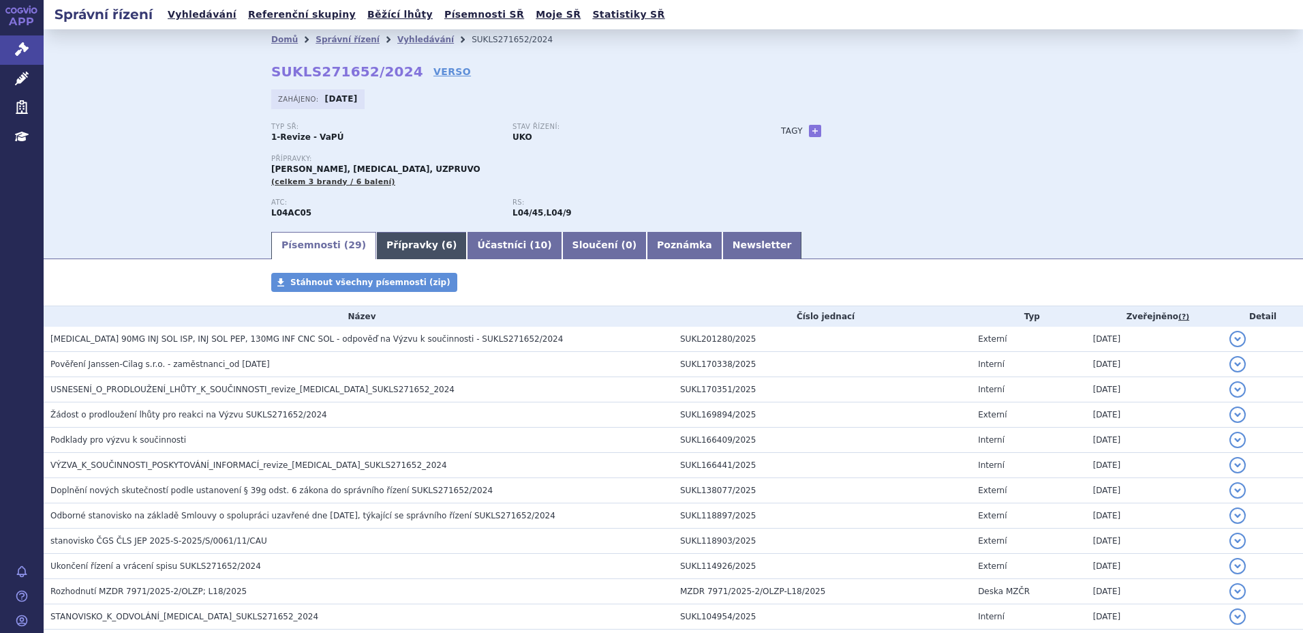
click at [403, 247] on link "Přípravky ( 6 )" at bounding box center [421, 245] width 91 height 27
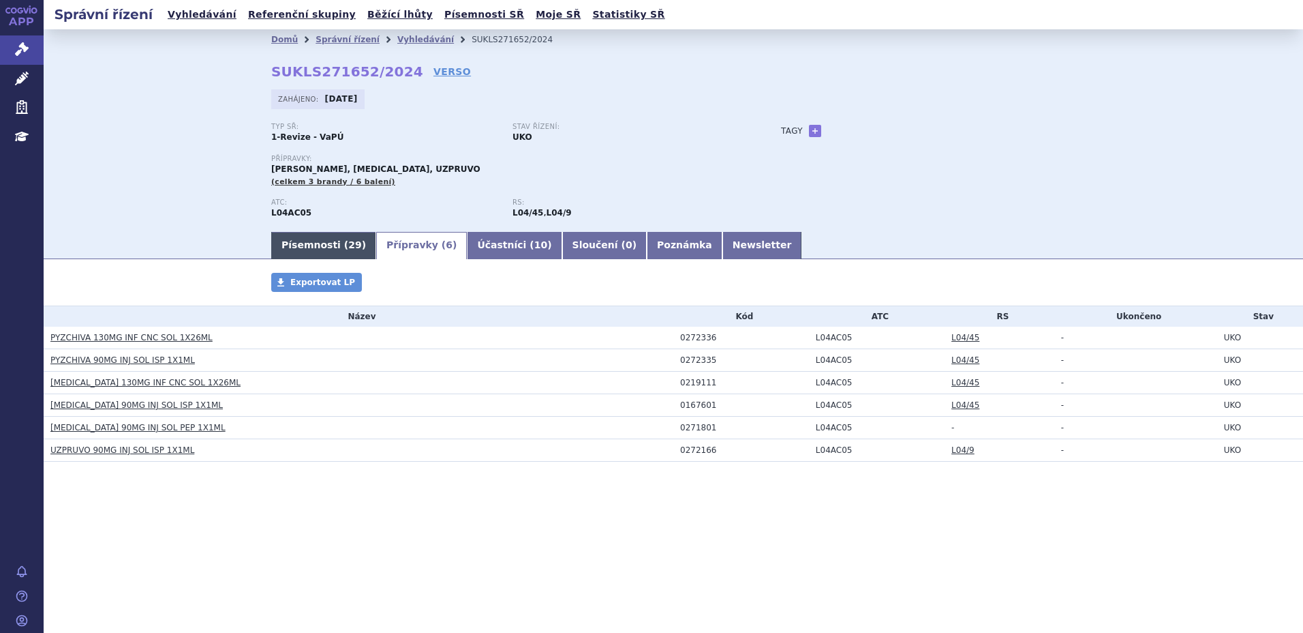
click at [327, 244] on link "Písemnosti ( 29 )" at bounding box center [323, 245] width 105 height 27
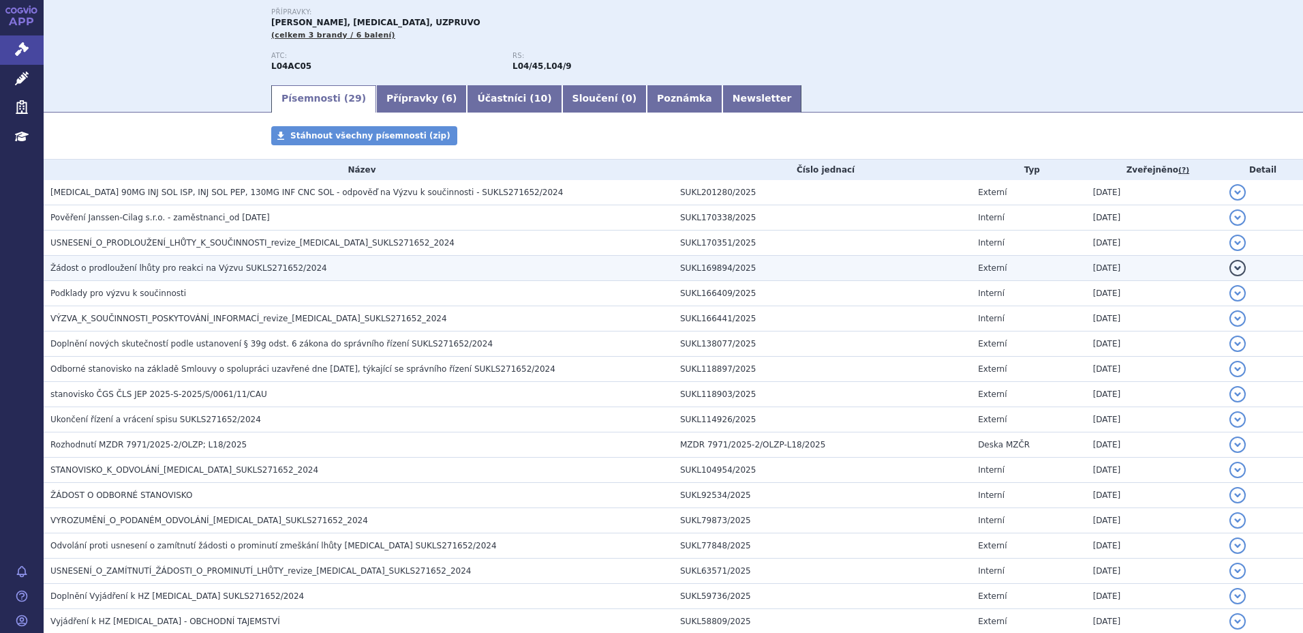
scroll to position [146, 0]
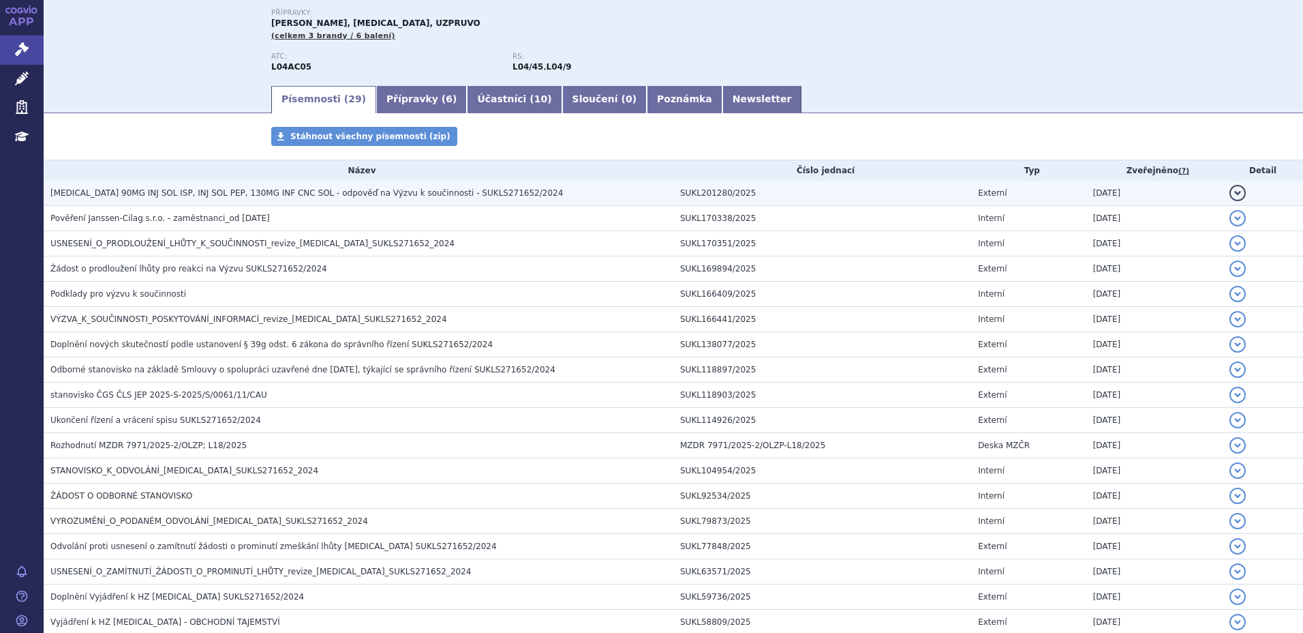
click at [217, 193] on span "STELARA 90MG INJ SOL ISP, INJ SOL PEP, 130MG INF CNC SOL - odpověď na Výzvu k s…" at bounding box center [306, 193] width 513 height 10
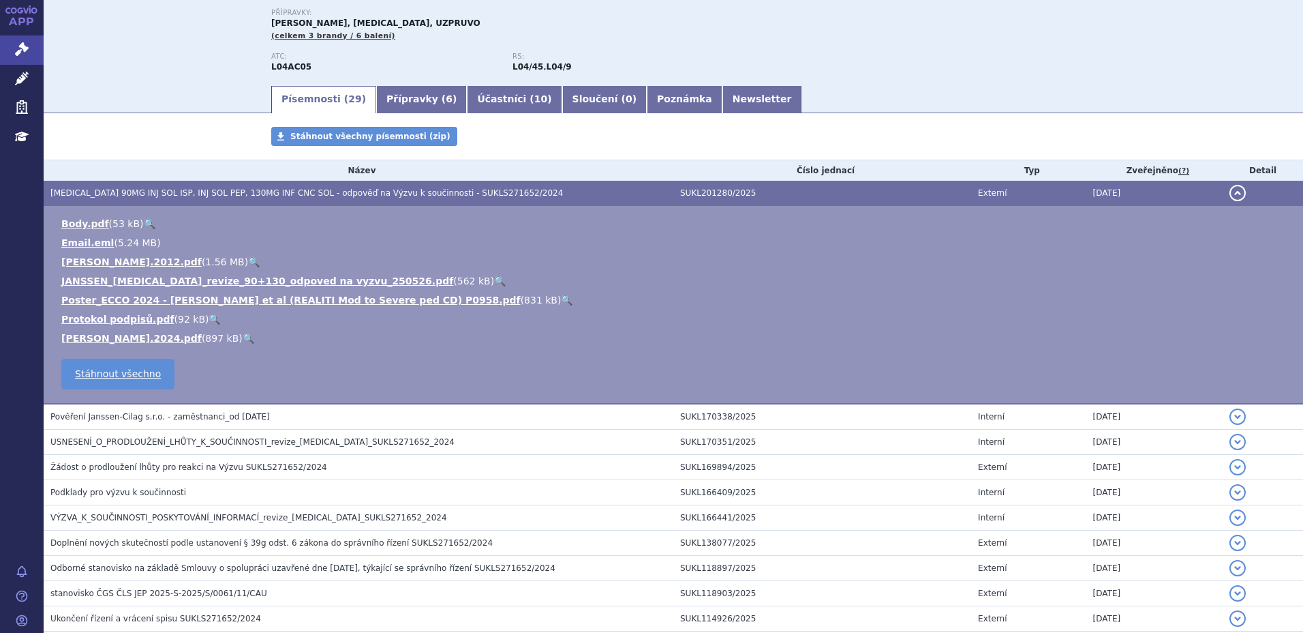
click at [494, 278] on link "🔍" at bounding box center [500, 280] width 12 height 11
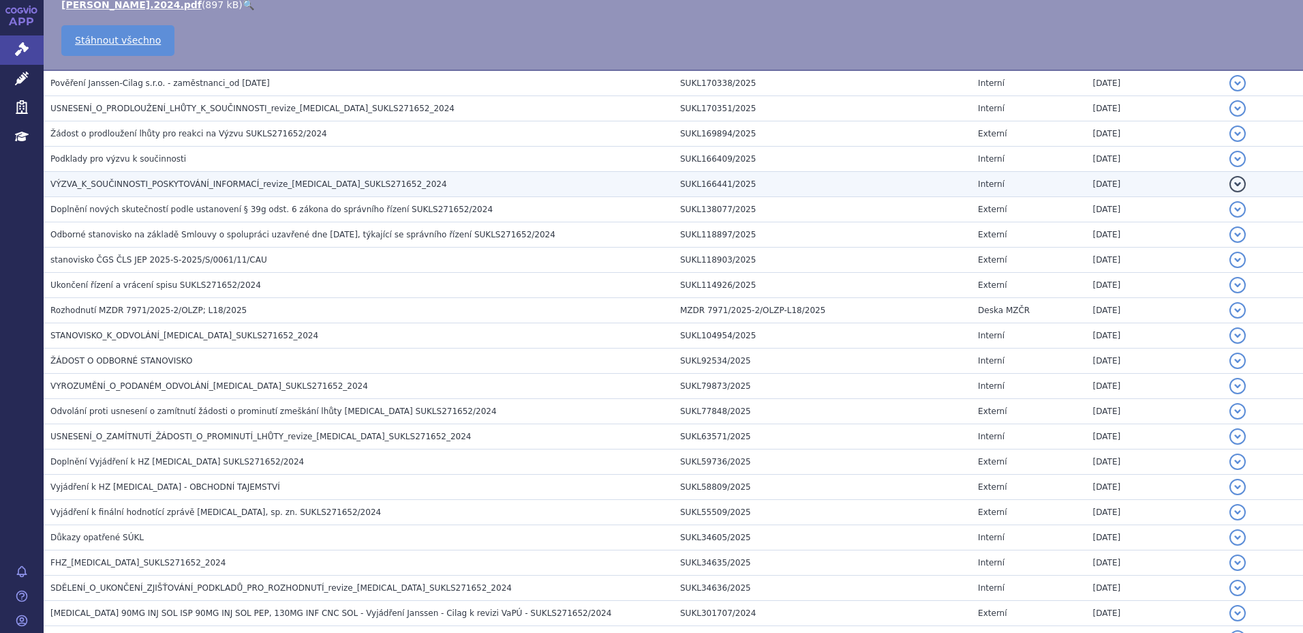
scroll to position [600, 0]
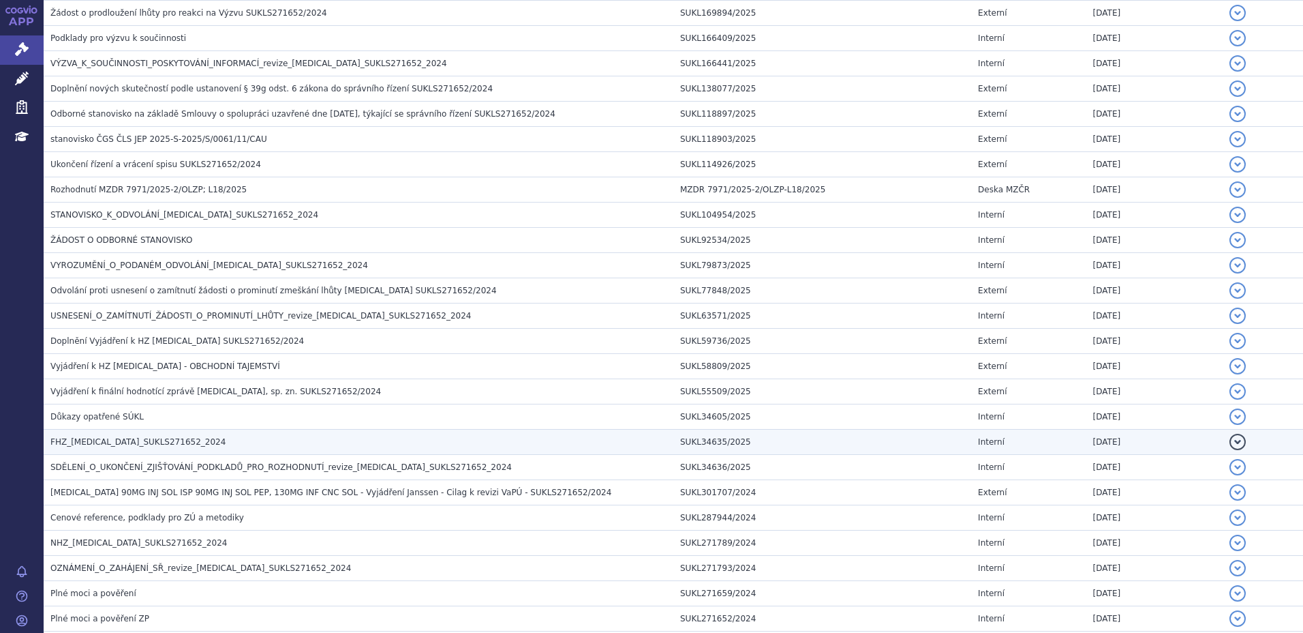
click at [165, 435] on h3 "FHZ_ustekinumab_SUKLS271652_2024" at bounding box center [361, 442] width 623 height 14
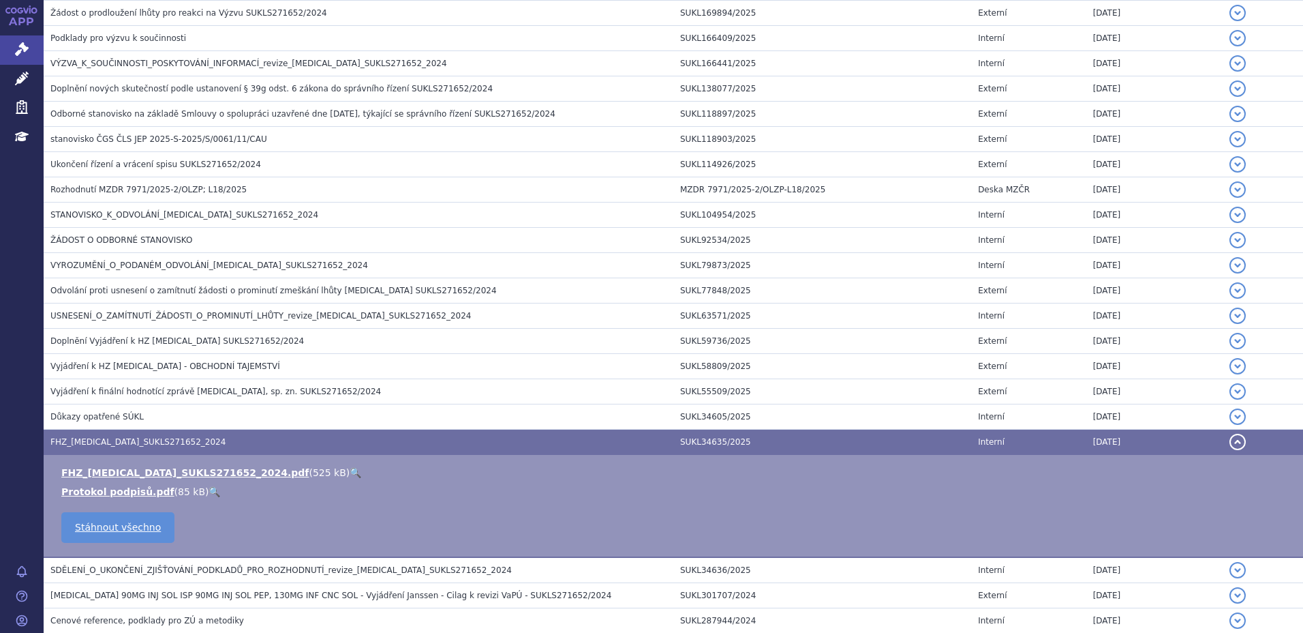
click at [350, 470] on link "🔍" at bounding box center [356, 472] width 12 height 11
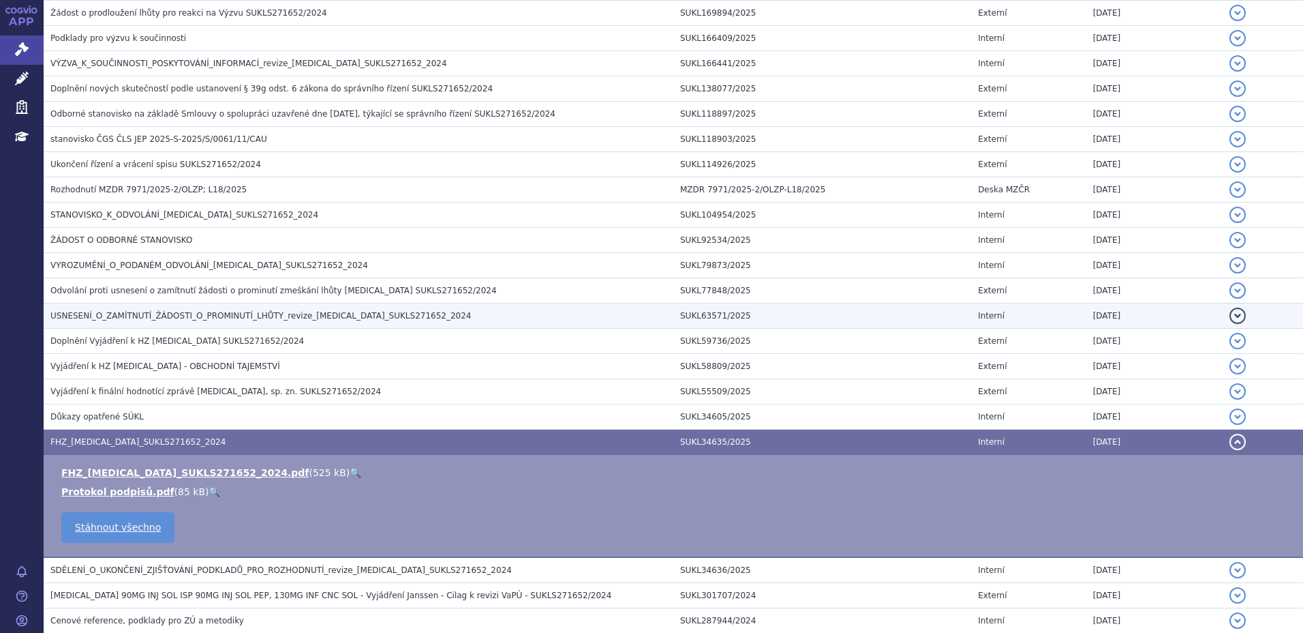
scroll to position [0, 0]
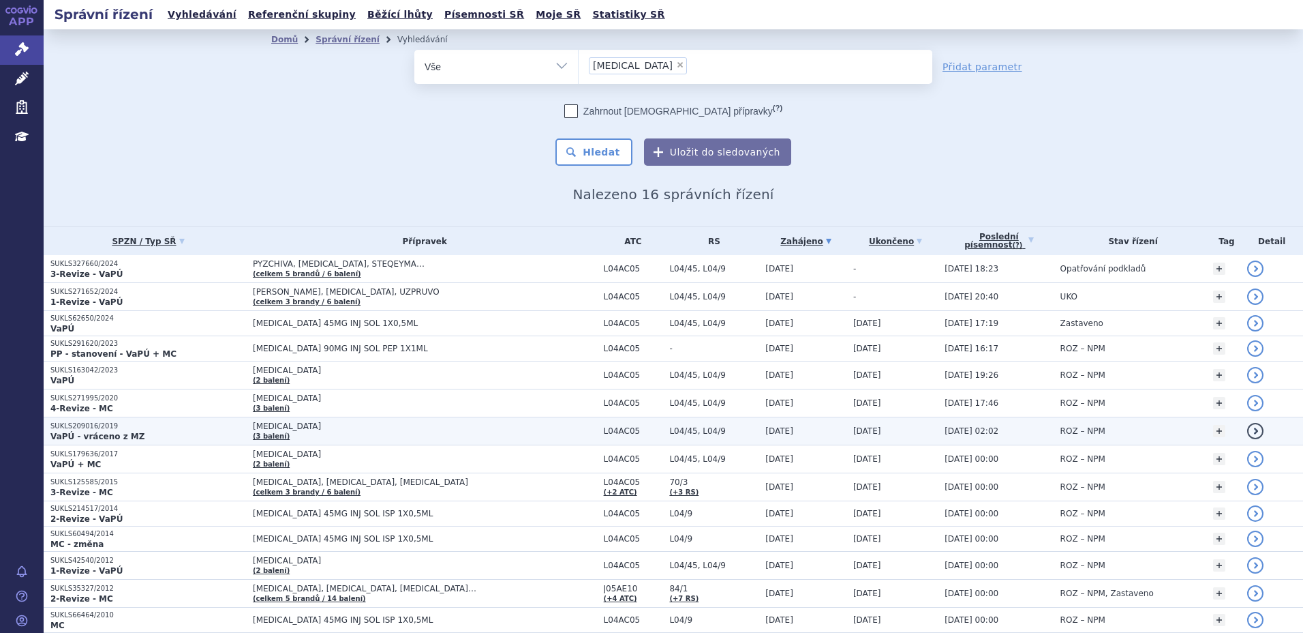
click at [200, 432] on p "VaPÚ - vráceno z MZ" at bounding box center [148, 436] width 196 height 11
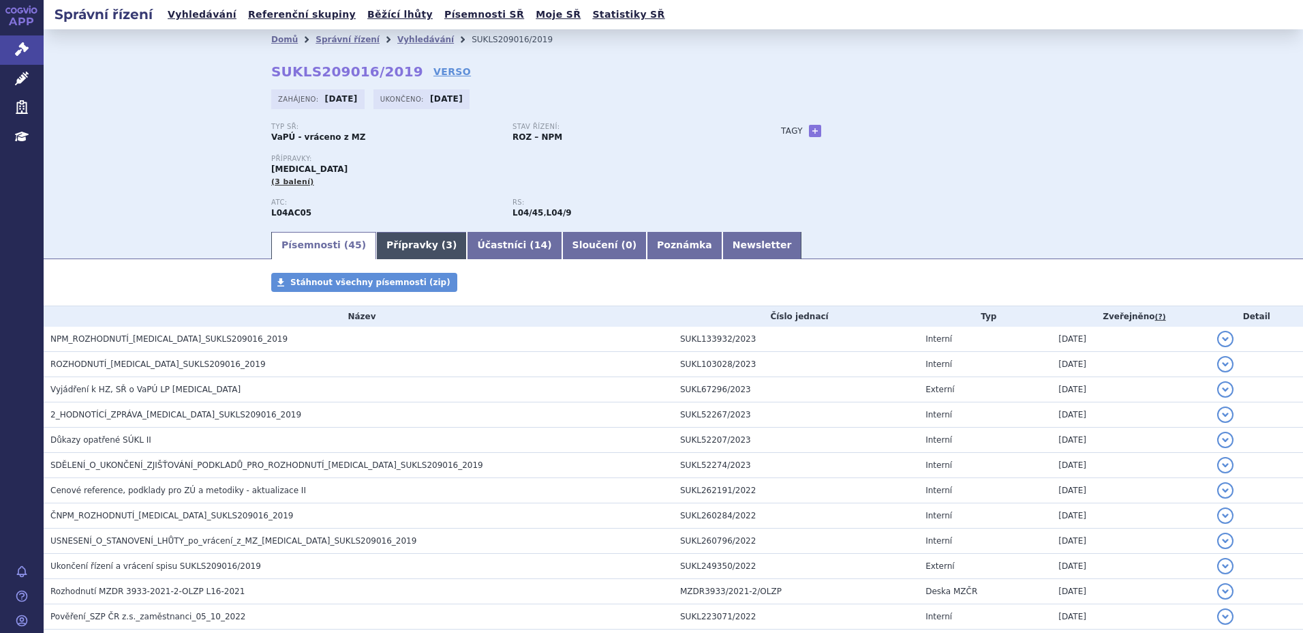
click at [426, 237] on link "Přípravky ( 3 )" at bounding box center [421, 245] width 91 height 27
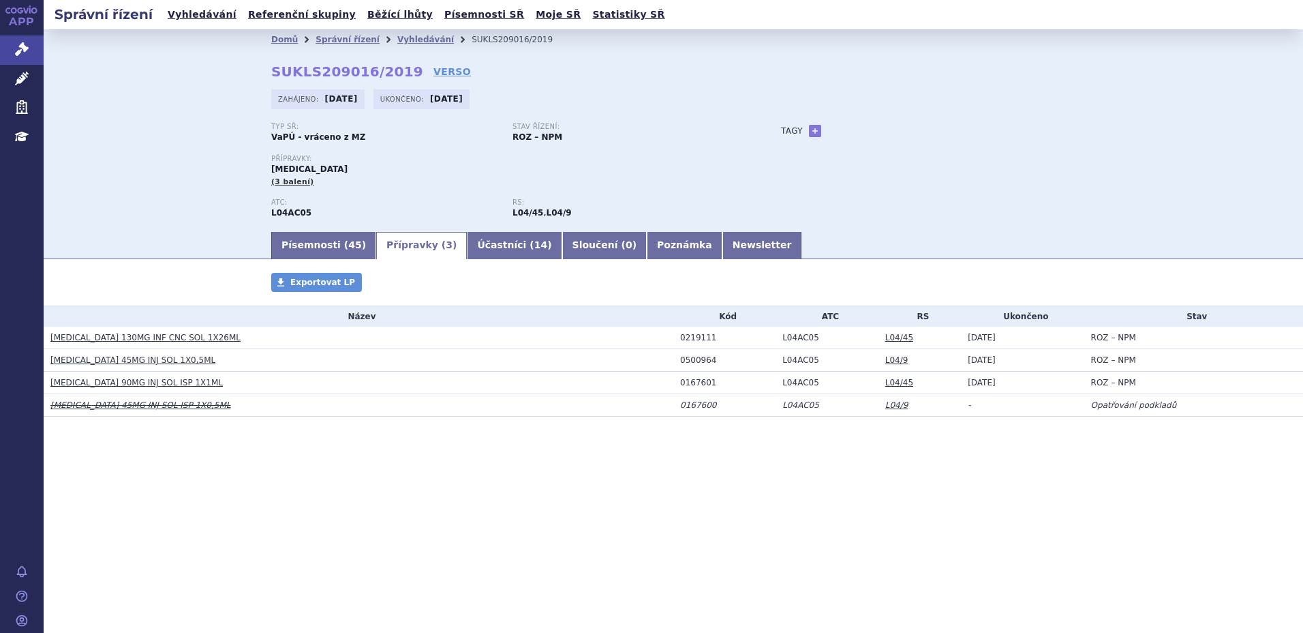
click at [397, 241] on link "Přípravky ( 3 )" at bounding box center [421, 245] width 91 height 27
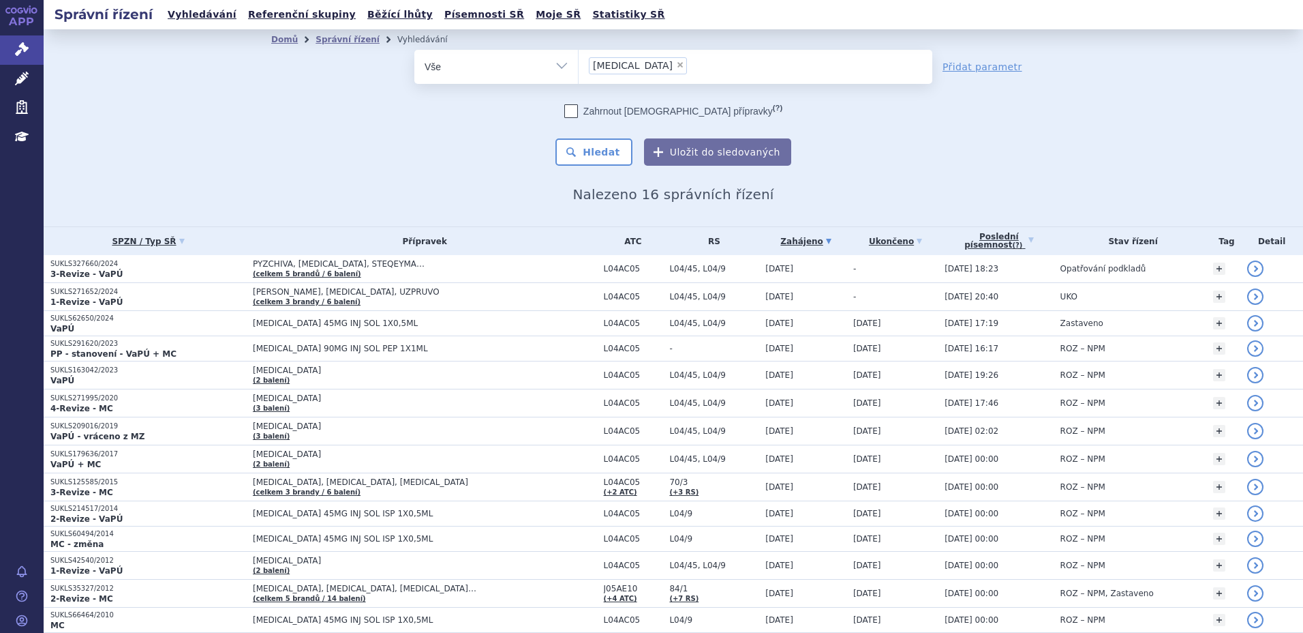
click at [676, 63] on span "×" at bounding box center [680, 65] width 8 height 8
click at [579, 63] on select "[MEDICAL_DATA]" at bounding box center [578, 66] width 1 height 34
select select
type input "kis"
type input "kisq"
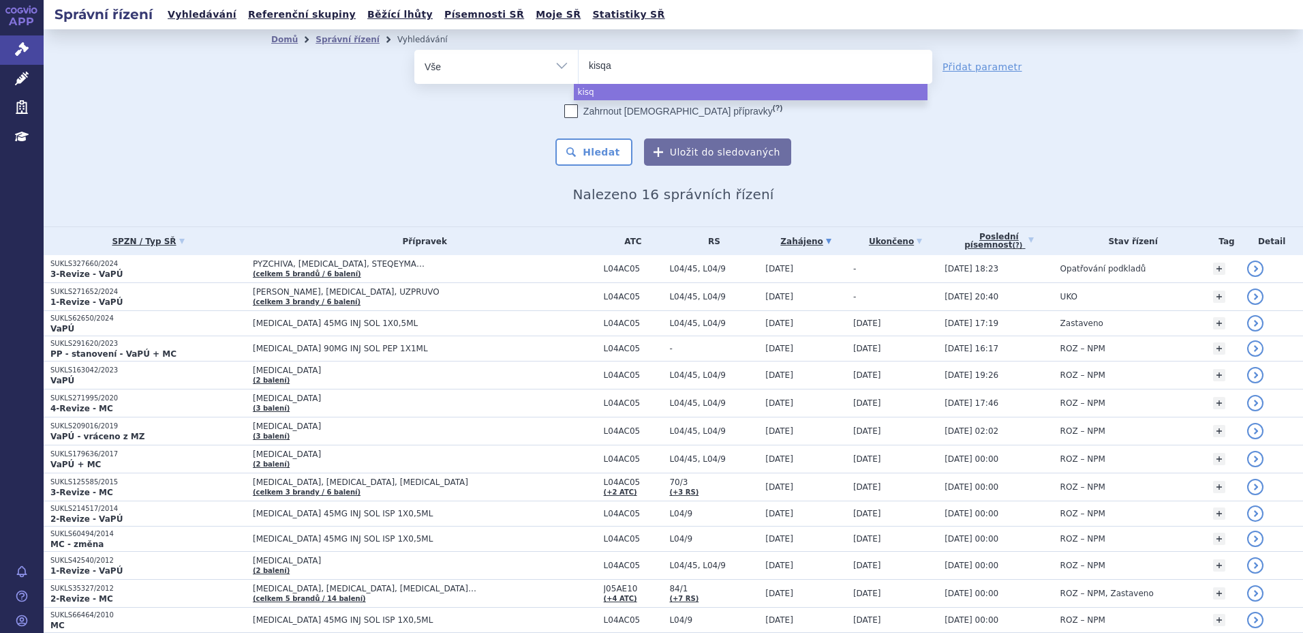
type input "kisqal"
type input "[MEDICAL_DATA]"
select select "[MEDICAL_DATA]"
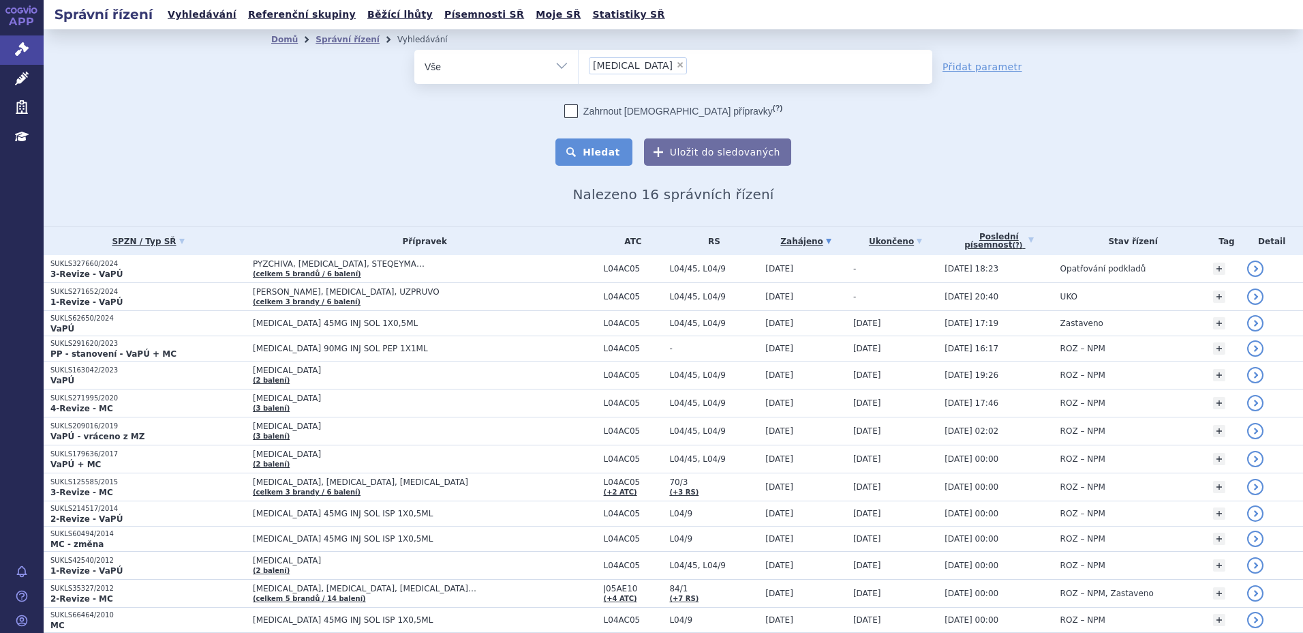
click at [590, 151] on button "Hledat" at bounding box center [594, 151] width 77 height 27
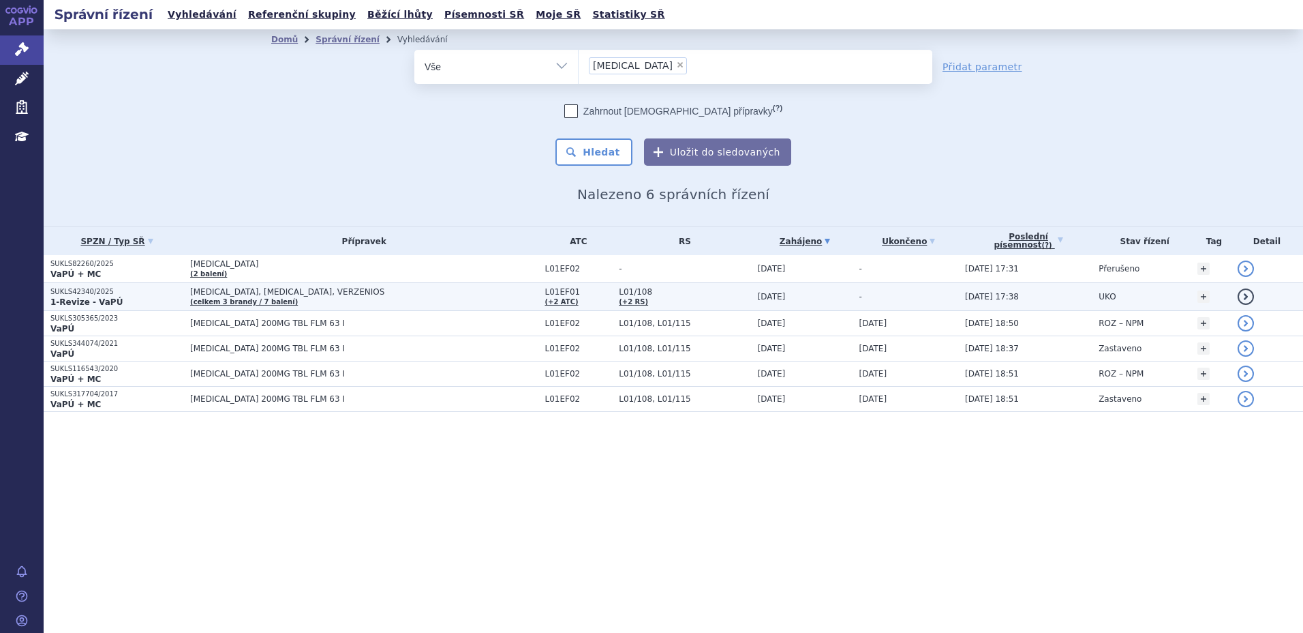
click at [128, 290] on p "SUKLS42340/2025" at bounding box center [116, 292] width 133 height 10
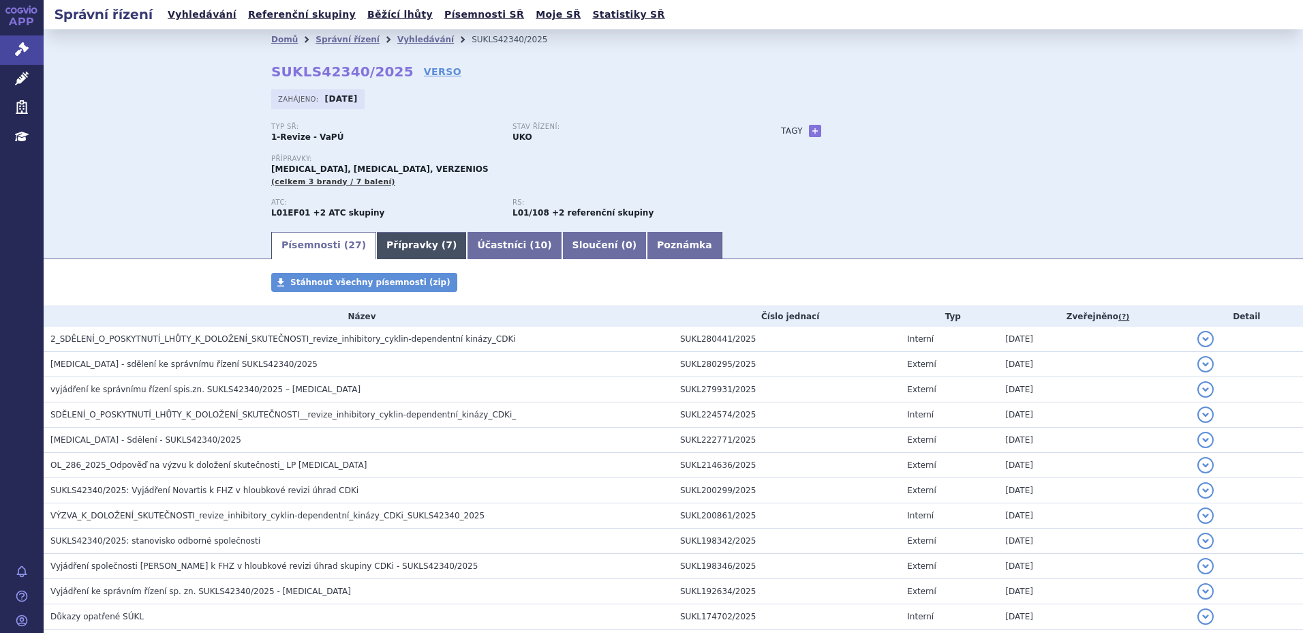
click at [410, 235] on link "Přípravky ( 7 )" at bounding box center [421, 245] width 91 height 27
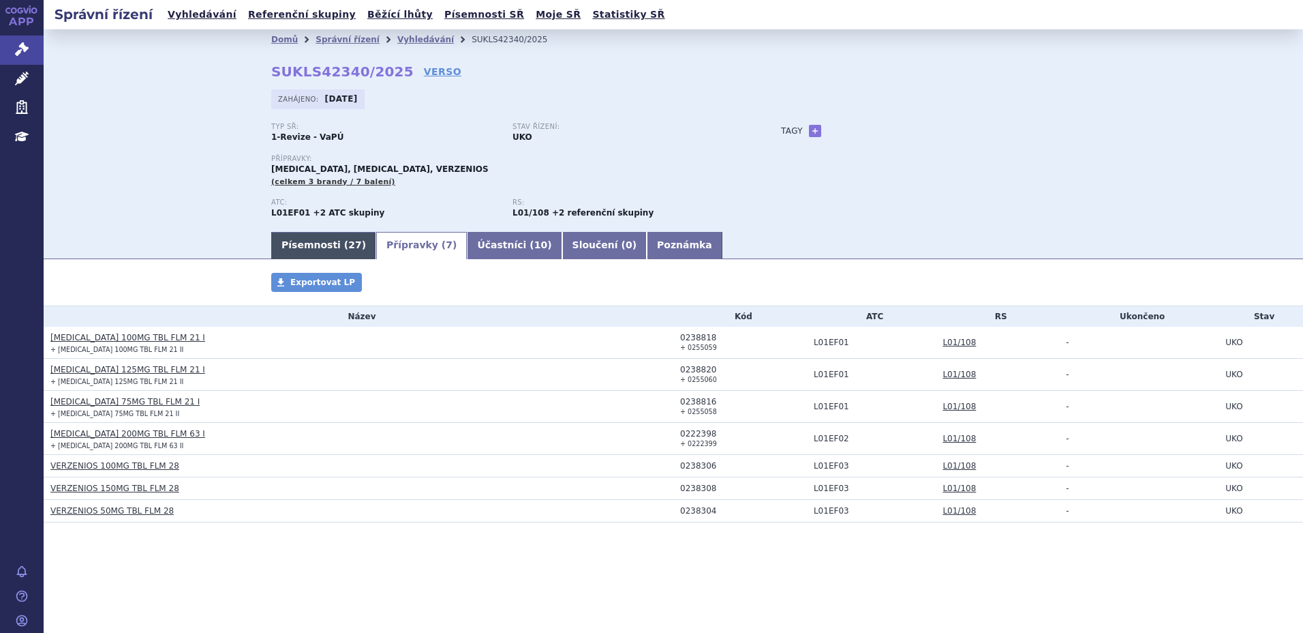
click at [324, 245] on link "Písemnosti ( 27 )" at bounding box center [323, 245] width 105 height 27
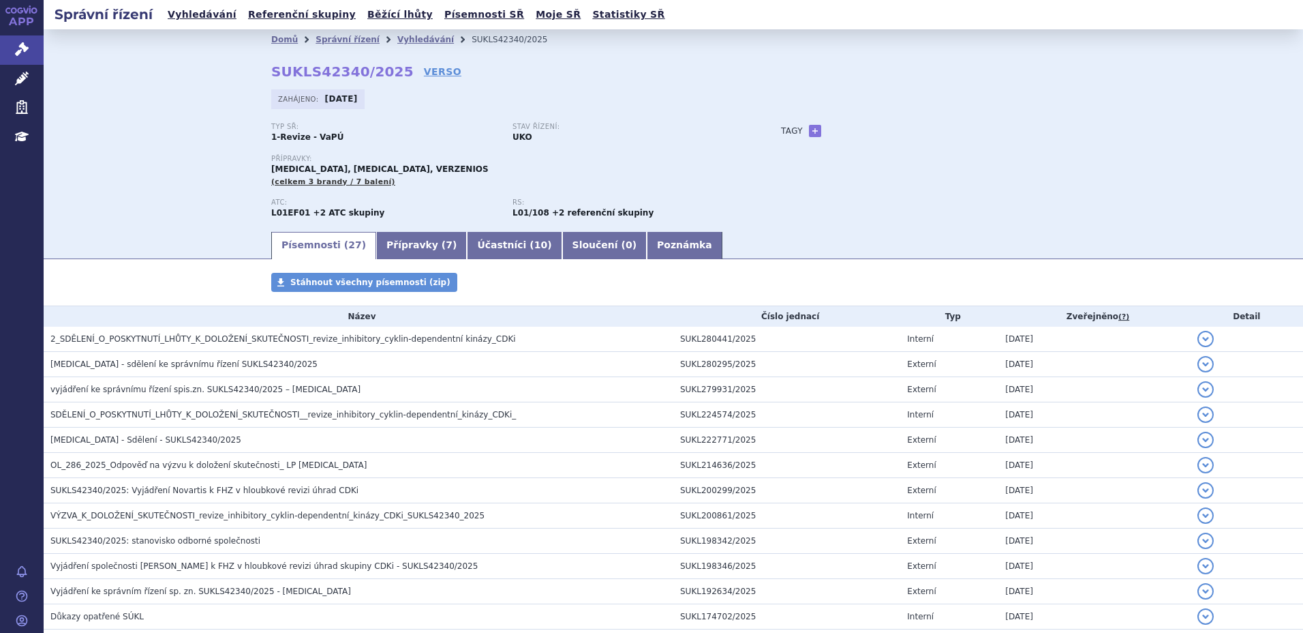
click at [155, 234] on div "Písemnosti ( 27 ) Přípravky ( 7 ) Účastníci ( 10 ) Sloučení ( 0 ) Poznámka" at bounding box center [674, 244] width 1260 height 29
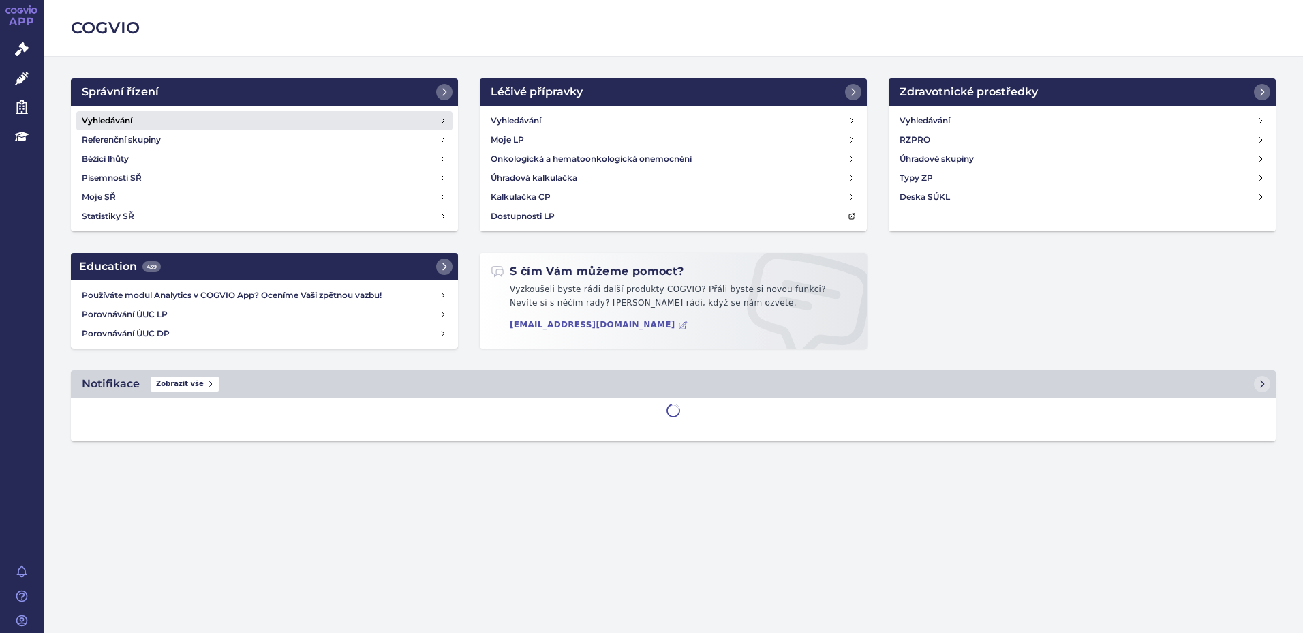
click at [221, 119] on link "Vyhledávání" at bounding box center [264, 120] width 376 height 19
